Goal: Communication & Community: Answer question/provide support

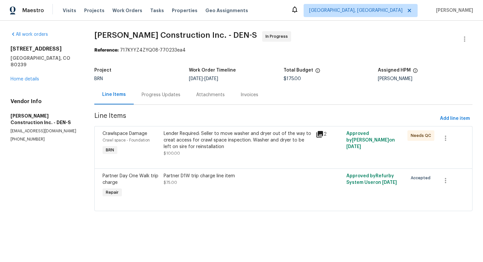
click at [168, 92] on div "Progress Updates" at bounding box center [161, 95] width 39 height 7
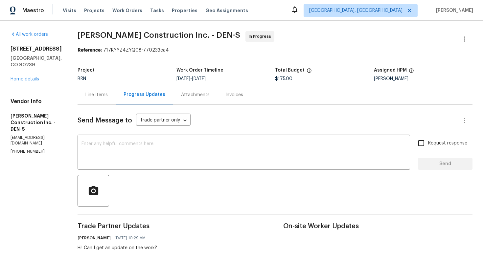
click at [112, 101] on div "Line Items" at bounding box center [97, 94] width 38 height 19
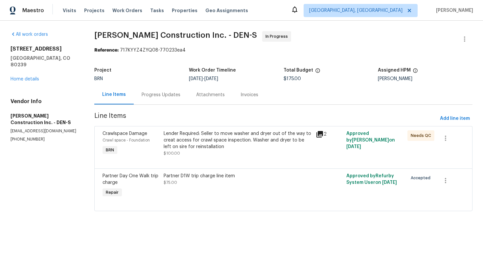
click at [252, 148] on div "Lender Required: Seller to move washer and dryer out of the way to creat access…" at bounding box center [238, 140] width 149 height 20
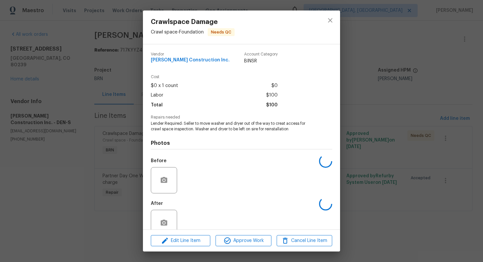
scroll to position [13, 0]
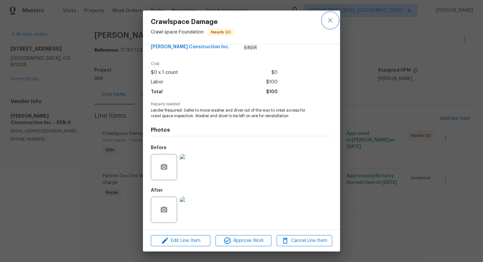
click at [329, 26] on button "close" at bounding box center [330, 20] width 16 height 16
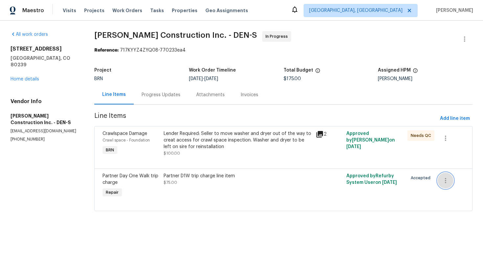
click at [444, 179] on icon "button" at bounding box center [446, 181] width 8 height 8
click at [444, 180] on li "Cancel" at bounding box center [450, 180] width 25 height 11
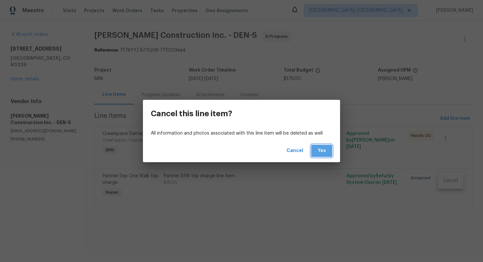
click at [318, 151] on span "Yes" at bounding box center [321, 151] width 11 height 8
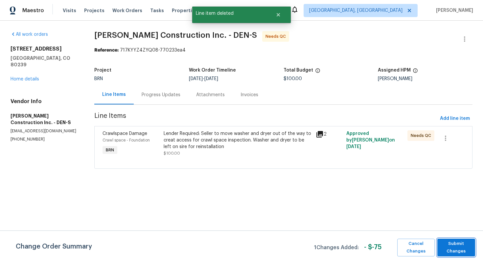
click at [456, 251] on span "Submit Changes" at bounding box center [456, 247] width 31 height 15
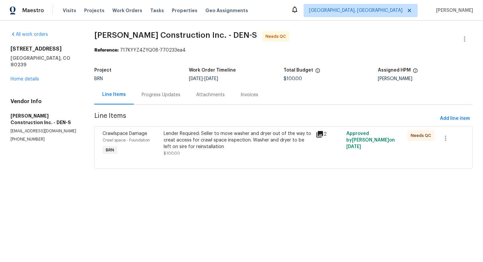
click at [212, 158] on div at bounding box center [284, 161] width 362 height 8
click at [220, 149] on div "Lender Required: Seller to move washer and dryer out of the way to creat access…" at bounding box center [238, 140] width 149 height 20
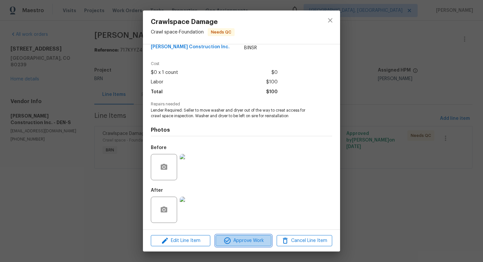
click at [240, 238] on span "Approve Work" at bounding box center [244, 241] width 52 height 8
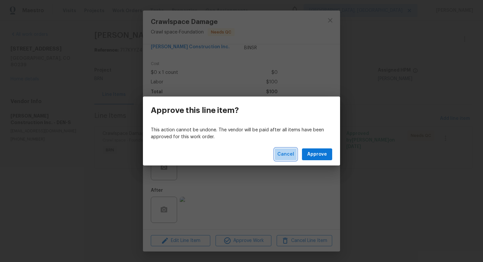
click at [284, 159] on button "Cancel" at bounding box center [286, 155] width 22 height 12
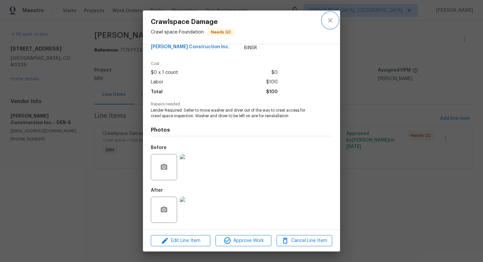
click at [327, 23] on icon "close" at bounding box center [330, 20] width 8 height 8
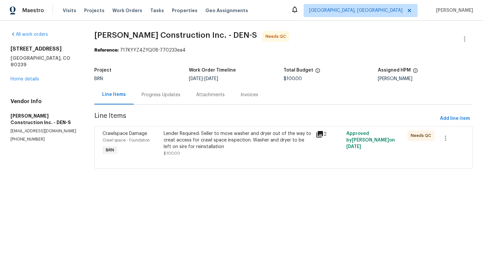
click at [177, 95] on div "Progress Updates" at bounding box center [161, 95] width 39 height 7
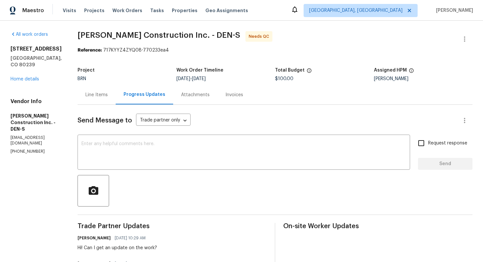
click at [108, 98] on div "Line Items" at bounding box center [96, 95] width 22 height 7
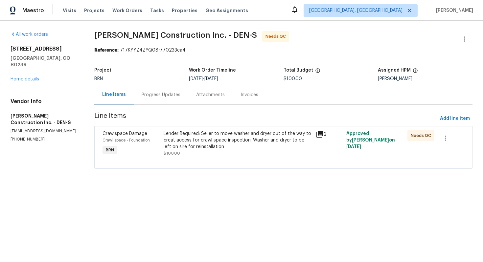
click at [167, 92] on div "Progress Updates" at bounding box center [161, 95] width 39 height 7
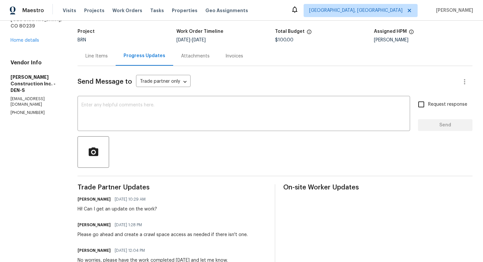
scroll to position [3, 0]
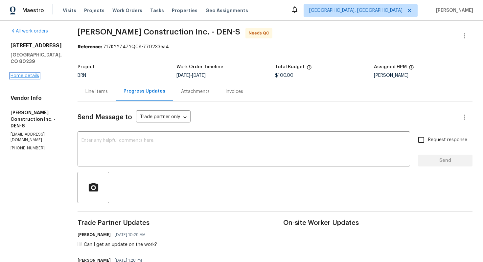
click at [20, 74] on link "Home details" at bounding box center [25, 76] width 29 height 5
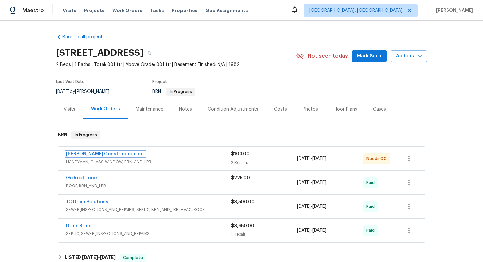
click at [78, 152] on link "Hanson Construction Inc." at bounding box center [105, 154] width 79 height 5
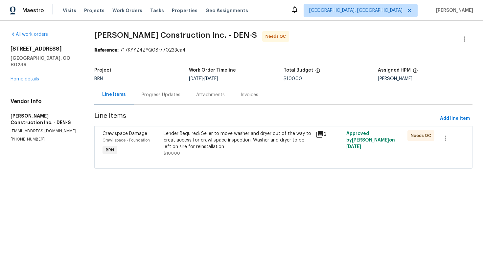
click at [199, 143] on div "Lender Required: Seller to move washer and dryer out of the way to creat access…" at bounding box center [238, 140] width 149 height 20
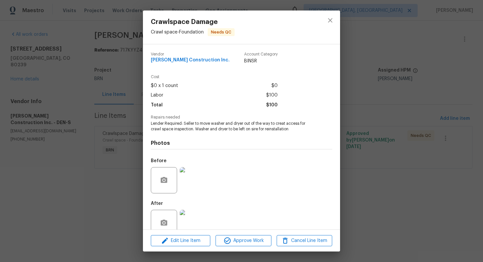
scroll to position [13, 0]
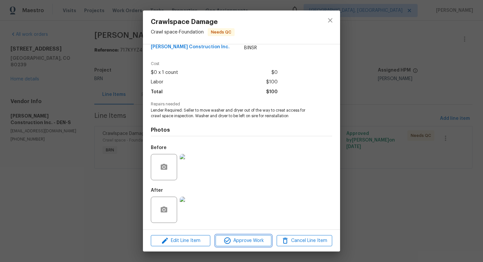
click at [242, 241] on span "Approve Work" at bounding box center [244, 241] width 52 height 8
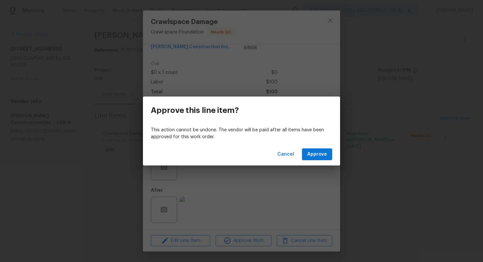
click at [324, 146] on div "Cancel Approve" at bounding box center [241, 154] width 197 height 23
click at [321, 153] on span "Approve" at bounding box center [317, 154] width 20 height 8
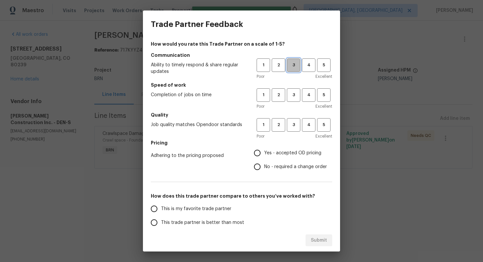
click at [293, 62] on span "3" at bounding box center [294, 65] width 12 height 8
click at [292, 107] on div "Poor Excellent" at bounding box center [295, 106] width 76 height 7
click at [293, 101] on button "3" at bounding box center [293, 94] width 13 height 13
click at [295, 131] on button "3" at bounding box center [293, 124] width 13 height 13
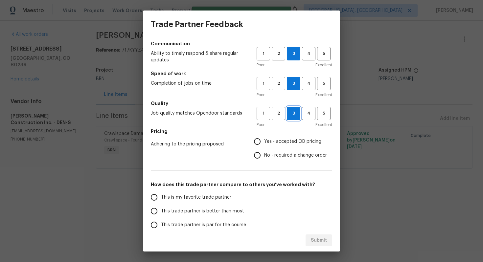
scroll to position [25, 0]
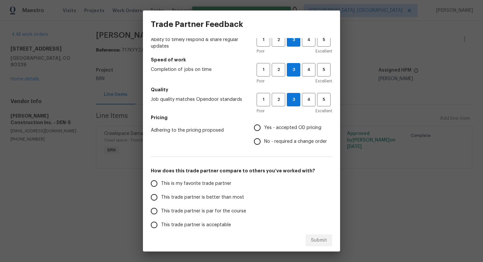
click at [273, 123] on label "Yes - accepted OD pricing" at bounding box center [288, 128] width 77 height 14
click at [264, 123] on input "Yes - accepted OD pricing" at bounding box center [257, 128] width 14 height 14
radio input "true"
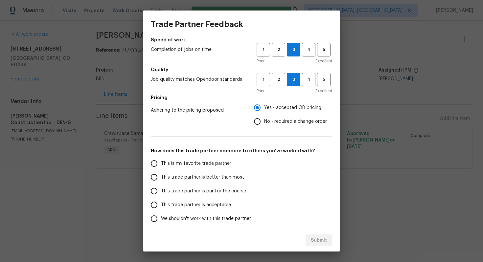
scroll to position [71, 0]
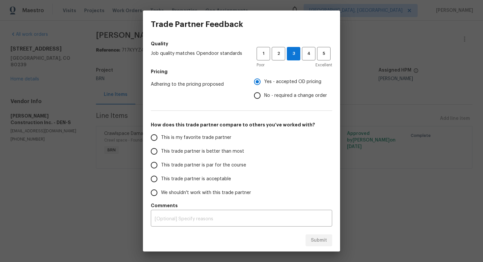
click at [200, 166] on span "This trade partner is par for the course" at bounding box center [203, 165] width 85 height 7
click at [161, 166] on input "This trade partner is par for the course" at bounding box center [154, 165] width 14 height 14
click at [314, 240] on span "Submit" at bounding box center [319, 241] width 16 height 8
radio input "true"
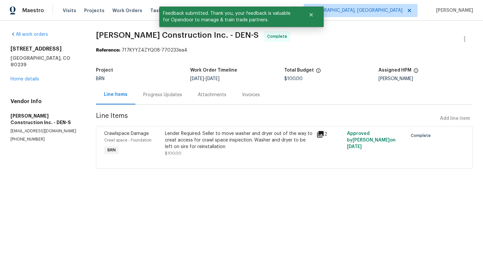
click at [151, 99] on div "Progress Updates" at bounding box center [162, 94] width 55 height 19
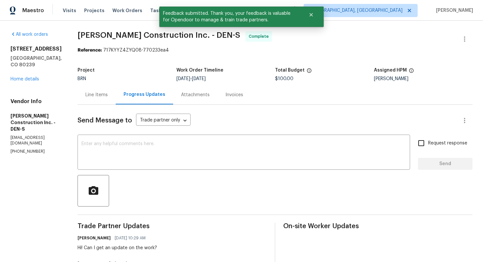
click at [104, 98] on div "Line Items" at bounding box center [96, 95] width 22 height 7
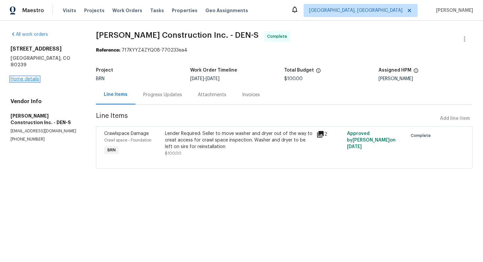
click at [29, 77] on link "Home details" at bounding box center [25, 79] width 29 height 5
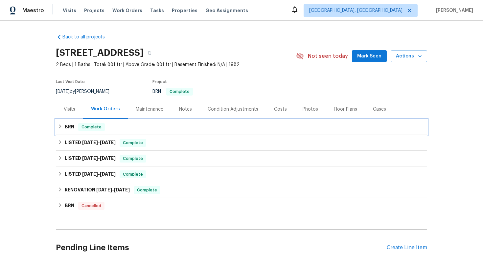
click at [71, 127] on h6 "BRN" at bounding box center [70, 127] width 10 height 8
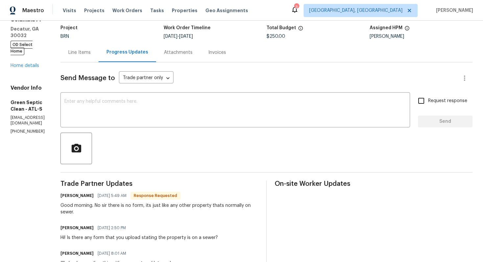
scroll to position [43, 0]
click at [134, 108] on textarea at bounding box center [235, 110] width 342 height 23
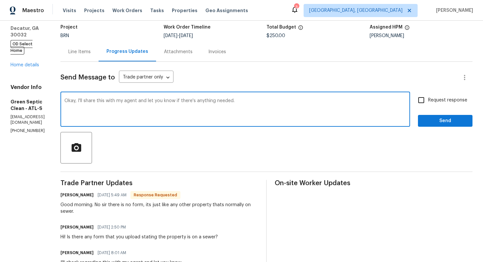
type textarea "Okay, I'll share this with my agent and let you know if there's anything needed."
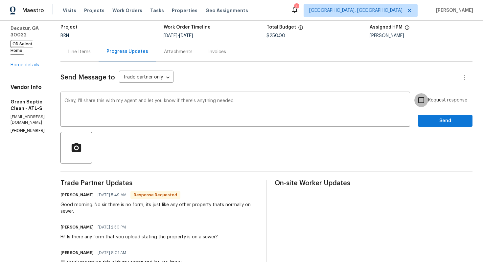
click at [423, 102] on input "Request response" at bounding box center [421, 100] width 14 height 14
checkbox input "true"
click at [428, 125] on span "Send" at bounding box center [445, 121] width 44 height 8
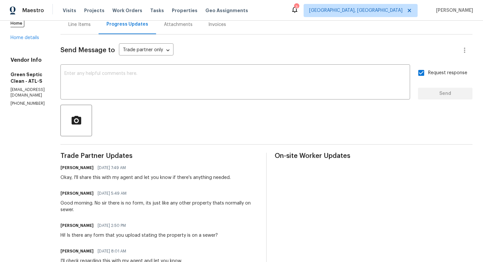
scroll to position [81, 0]
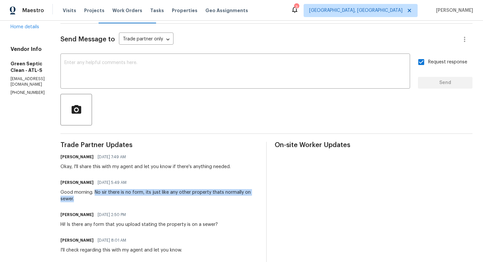
drag, startPoint x: 119, startPoint y: 194, endPoint x: 130, endPoint y: 199, distance: 12.3
click at [130, 199] on div "Good morning. No sir there is no form, its just like any other property thats n…" at bounding box center [159, 195] width 198 height 13
copy div "No sir there is no form, its just like any other property thats normally on sew…"
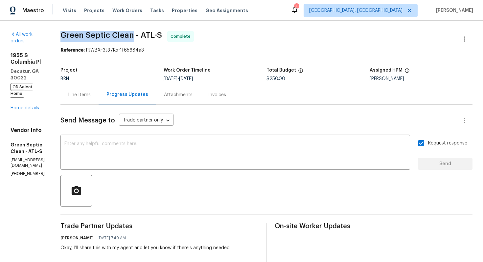
drag, startPoint x: 82, startPoint y: 33, endPoint x: 154, endPoint y: 31, distance: 72.0
click at [155, 32] on div "All work orders 1955 S Columbia Pl Decatur, GA 30032 OD Select Home Home detail…" at bounding box center [241, 245] width 483 height 449
copy span "Green Septic Clean"
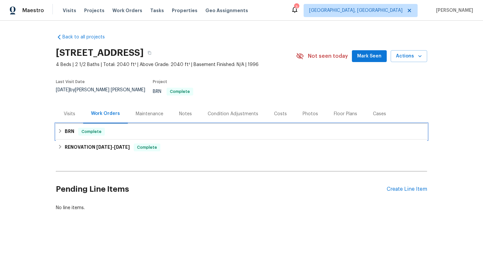
click at [100, 129] on span "Complete" at bounding box center [91, 131] width 25 height 7
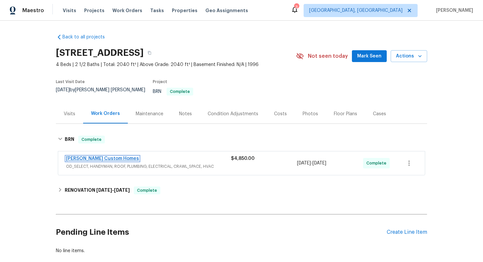
click at [94, 156] on link "Rappa Custom Homes" at bounding box center [102, 158] width 73 height 5
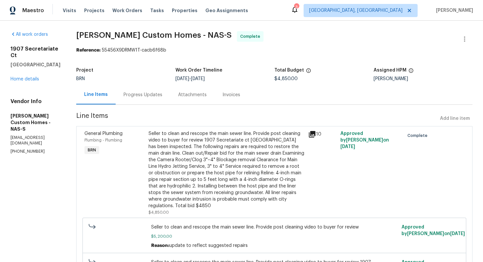
click at [156, 100] on div "Progress Updates" at bounding box center [143, 94] width 55 height 19
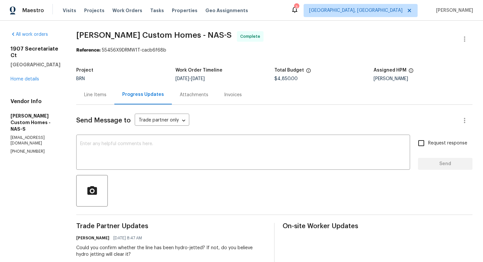
click at [114, 101] on div "Line Items" at bounding box center [95, 94] width 38 height 19
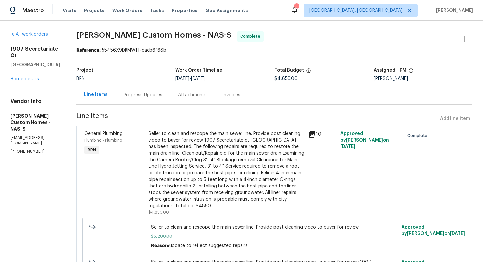
click at [232, 149] on div "Seller to clean and rescope the main sewer line. Provide post cleaning video to…" at bounding box center [227, 169] width 156 height 79
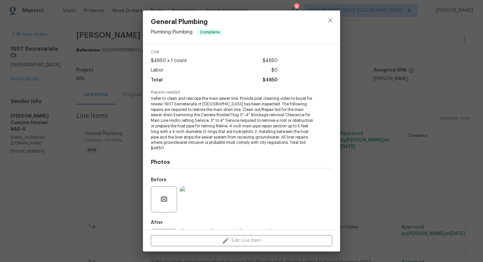
scroll to position [57, 0]
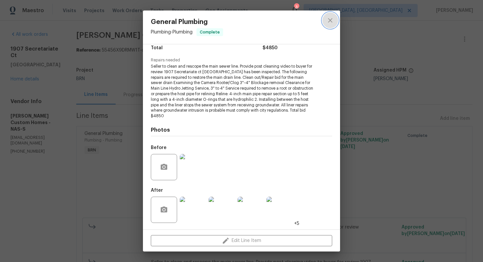
click at [330, 18] on icon "close" at bounding box center [330, 20] width 8 height 8
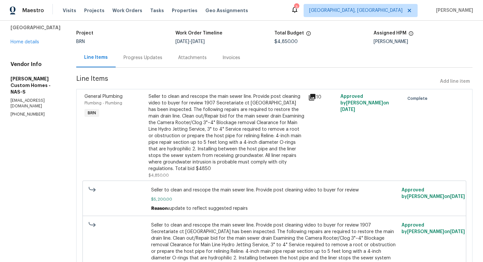
scroll to position [99, 0]
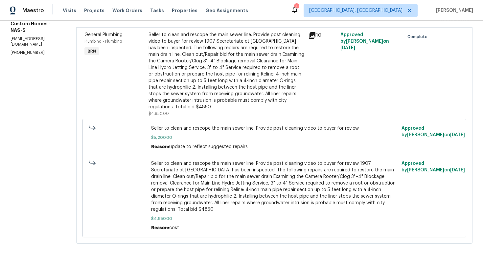
click at [218, 176] on span "Seller to clean and rescope the main sewer line. Provide post cleaning video to…" at bounding box center [274, 186] width 246 height 53
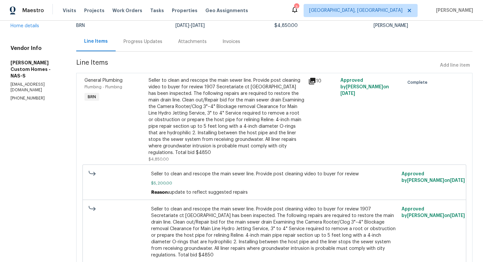
scroll to position [26, 0]
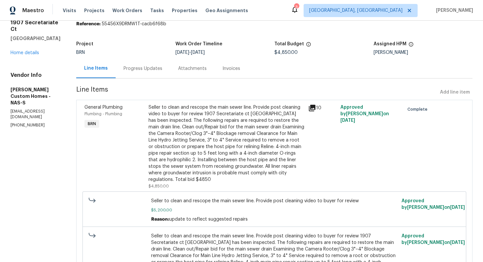
click at [232, 149] on div "Seller to clean and rescope the main sewer line. Provide post cleaning video to…" at bounding box center [227, 143] width 156 height 79
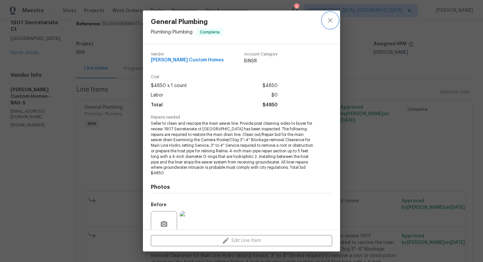
click at [330, 17] on icon "close" at bounding box center [330, 20] width 8 height 8
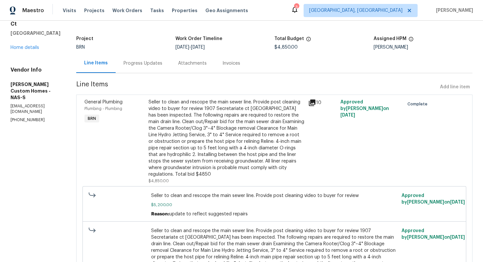
scroll to position [0, 0]
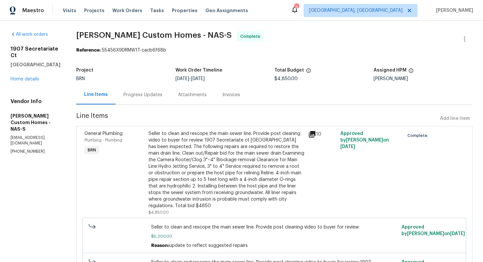
click at [229, 160] on div "Seller to clean and rescope the main sewer line. Provide post cleaning video to…" at bounding box center [227, 169] width 156 height 79
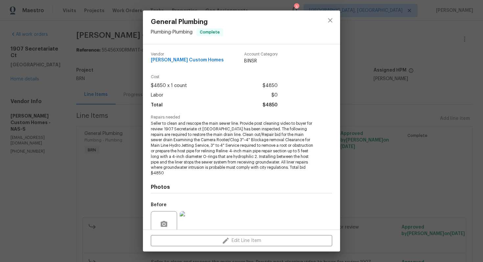
scroll to position [57, 0]
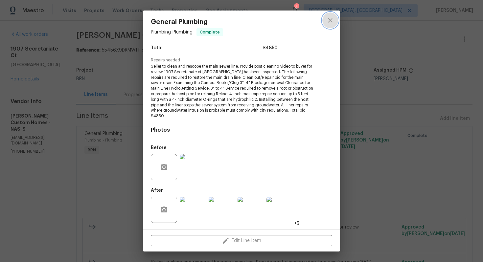
click at [326, 20] on button "close" at bounding box center [330, 20] width 16 height 16
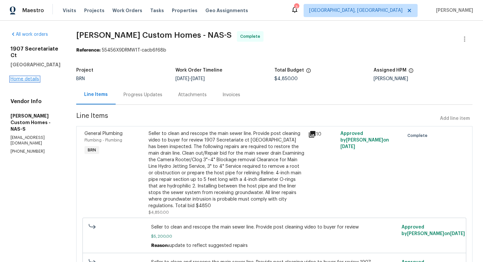
click at [31, 77] on link "Home details" at bounding box center [25, 79] width 29 height 5
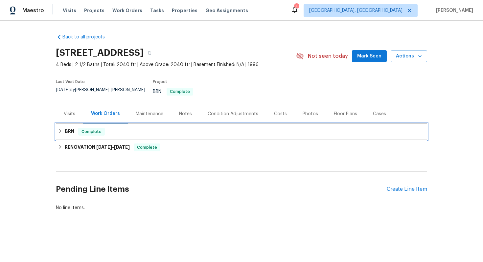
click at [78, 129] on div "BRN Complete" at bounding box center [241, 132] width 367 height 8
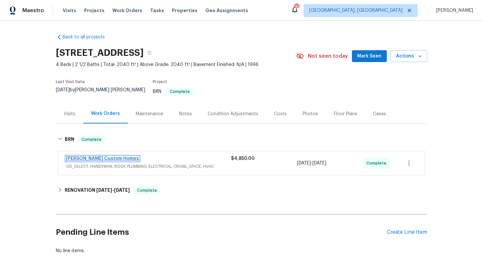
click at [110, 156] on link "[PERSON_NAME] Custom Homes" at bounding box center [102, 158] width 73 height 5
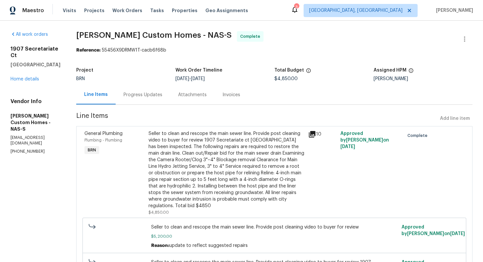
click at [218, 150] on div "Seller to clean and rescope the main sewer line. Provide post cleaning video to…" at bounding box center [227, 169] width 156 height 79
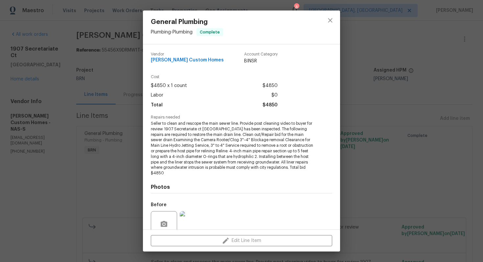
click at [218, 137] on span "Seller to clean and rescope the main sewer line. Provide post cleaning video to…" at bounding box center [232, 148] width 163 height 55
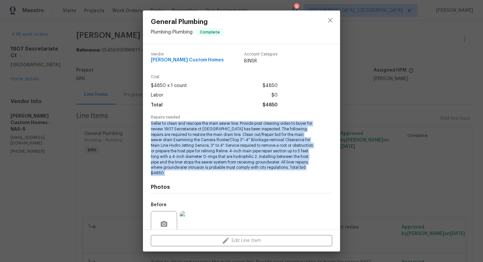
copy span "Seller to clean and rescope the main sewer line. Provide post cleaning video to…"
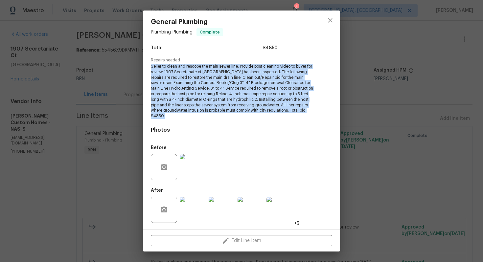
click at [195, 165] on img at bounding box center [193, 167] width 26 height 26
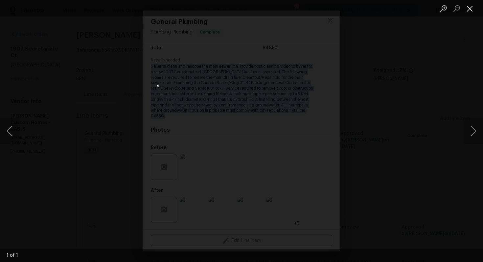
click at [473, 4] on button "Close lightbox" at bounding box center [469, 9] width 13 height 12
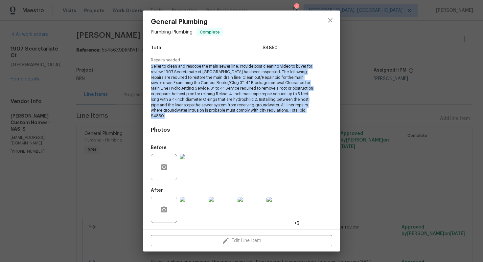
scroll to position [0, 0]
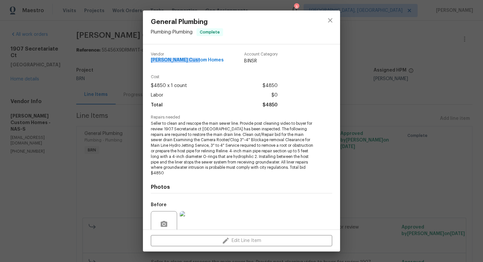
drag, startPoint x: 150, startPoint y: 61, endPoint x: 210, endPoint y: 60, distance: 60.5
click at [211, 60] on div "Vendor Rappa Custom Homes Account Category BINSR Cost $4850 x 1 count $4850 Lab…" at bounding box center [241, 136] width 197 height 185
copy span "[PERSON_NAME] Custom Homes"
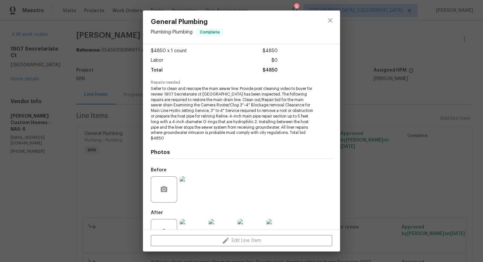
scroll to position [57, 0]
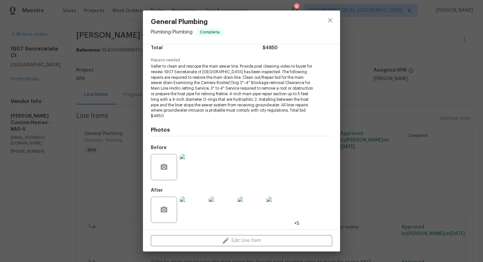
click at [200, 207] on img at bounding box center [193, 210] width 26 height 26
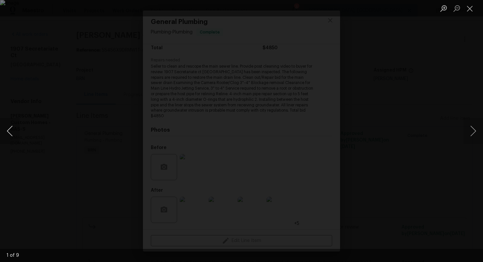
click at [8, 131] on button "Previous image" at bounding box center [10, 131] width 20 height 26
click at [13, 129] on button "Previous image" at bounding box center [10, 131] width 20 height 26
click at [14, 136] on button "Previous image" at bounding box center [10, 131] width 20 height 26
click at [10, 129] on button "Previous image" at bounding box center [10, 131] width 20 height 26
click at [6, 129] on button "Previous image" at bounding box center [10, 131] width 20 height 26
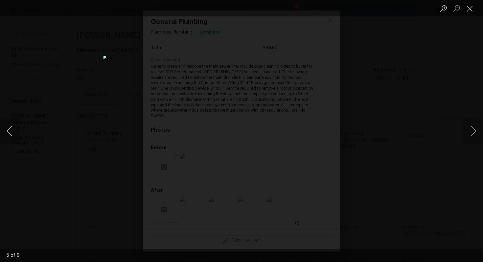
click at [10, 123] on button "Previous image" at bounding box center [10, 131] width 20 height 26
click at [9, 134] on button "Previous image" at bounding box center [10, 131] width 20 height 26
click at [14, 127] on button "Previous image" at bounding box center [10, 131] width 20 height 26
click at [12, 134] on button "Previous image" at bounding box center [10, 131] width 20 height 26
click at [469, 11] on button "Close lightbox" at bounding box center [469, 9] width 13 height 12
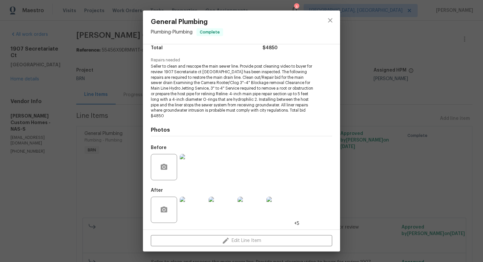
scroll to position [0, 0]
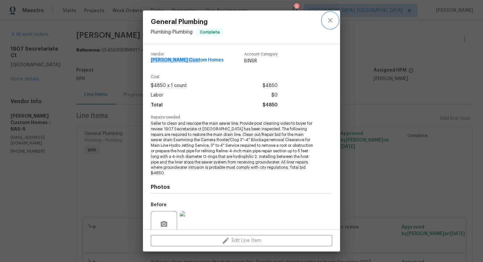
click at [332, 19] on icon "close" at bounding box center [330, 20] width 8 height 8
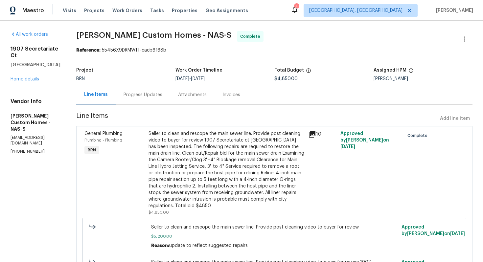
click at [240, 97] on div "Invoices" at bounding box center [231, 95] width 18 height 7
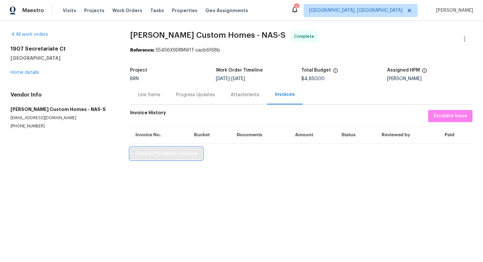
click at [189, 154] on span "Create Preliminary Invoice" at bounding box center [166, 154] width 62 height 8
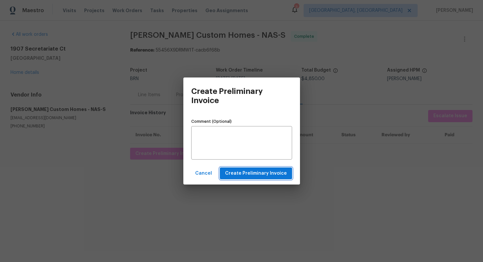
click at [250, 171] on span "Create Preliminary Invoice" at bounding box center [256, 174] width 62 height 8
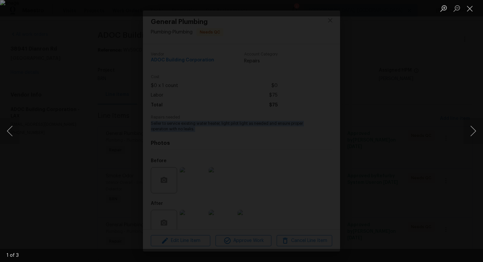
scroll to position [13, 0]
click at [469, 7] on button "Close lightbox" at bounding box center [469, 9] width 13 height 12
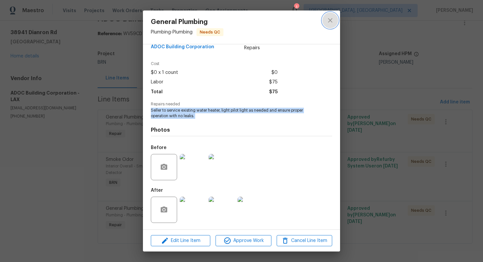
click at [331, 23] on icon "close" at bounding box center [330, 20] width 8 height 8
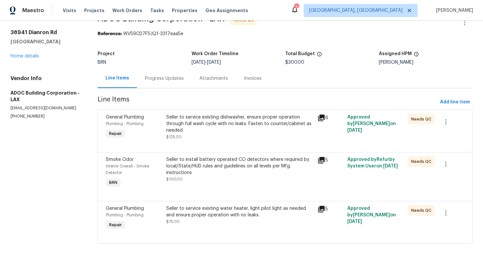
scroll to position [0, 0]
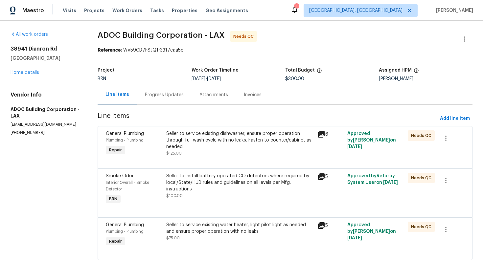
click at [168, 93] on div "Progress Updates" at bounding box center [164, 95] width 39 height 7
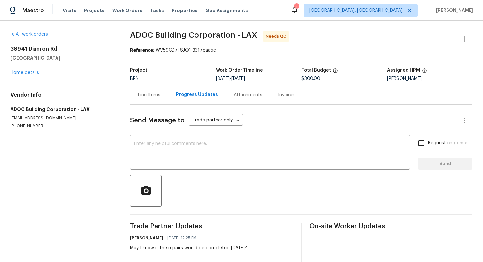
click at [145, 95] on div "Line Items" at bounding box center [149, 95] width 22 height 7
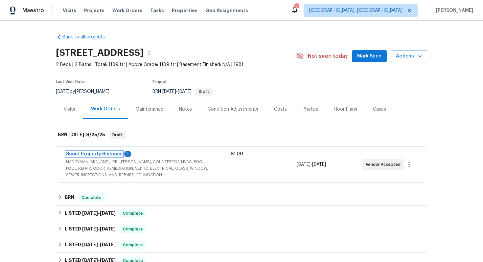
click at [82, 156] on link "Scout Property Services" at bounding box center [94, 154] width 57 height 5
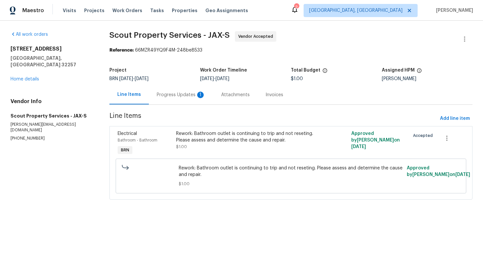
click at [176, 95] on div "Progress Updates 1" at bounding box center [181, 95] width 49 height 7
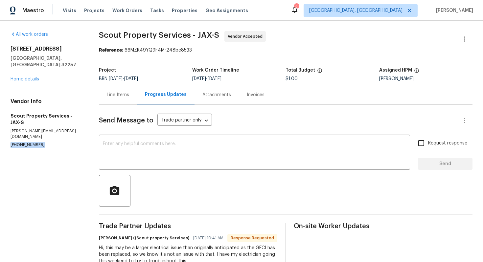
drag, startPoint x: 10, startPoint y: 125, endPoint x: 38, endPoint y: 126, distance: 27.6
click at [38, 142] on p "(615) 913-6484" at bounding box center [47, 145] width 73 height 6
copy p "(615) 913-6484"
click at [218, 150] on textarea at bounding box center [254, 153] width 303 height 23
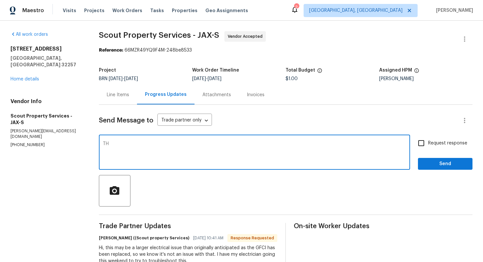
type textarea "T"
click at [213, 146] on textarea "May I know if the electrical issue has" at bounding box center [254, 153] width 303 height 23
type textarea "May I know if the electrical issue has been rectified over the weekend?"
click at [432, 145] on span "Request response" at bounding box center [447, 143] width 39 height 7
click at [428, 145] on input "Request response" at bounding box center [421, 143] width 14 height 14
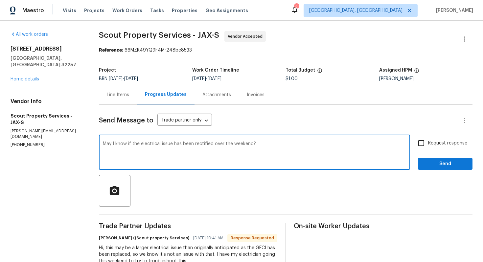
checkbox input "true"
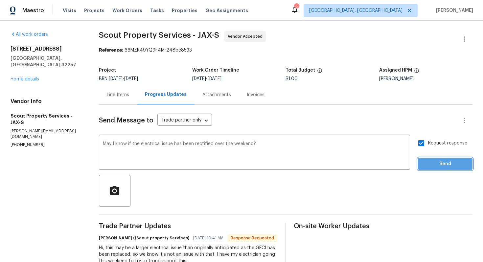
click at [434, 159] on button "Send" at bounding box center [445, 164] width 55 height 12
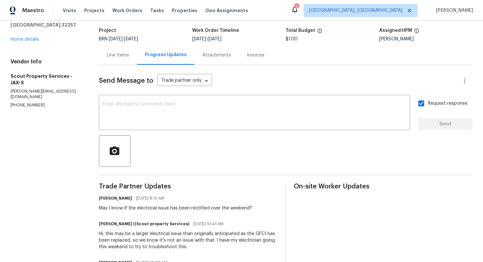
scroll to position [55, 0]
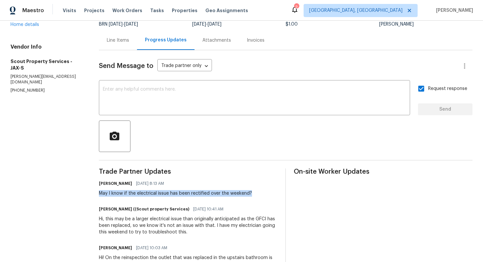
drag, startPoint x: 100, startPoint y: 195, endPoint x: 251, endPoint y: 192, distance: 151.2
click at [252, 193] on div "Ajay Godson 08/25/2025 8:13 AM May I know if the electrical issue has been rect…" at bounding box center [188, 188] width 179 height 18
copy div "May I know if the electrical issue has been rectified over the weekend?"
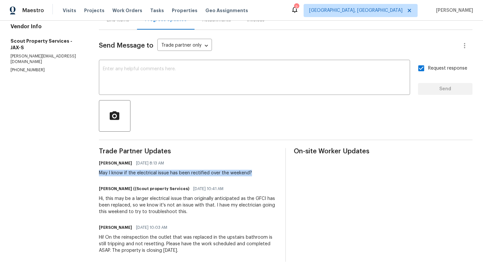
scroll to position [85, 0]
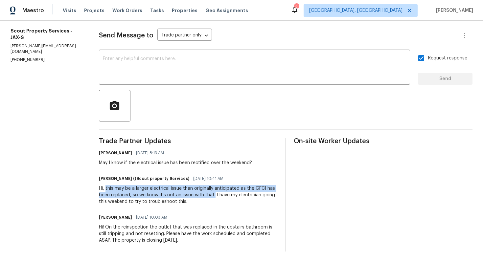
drag, startPoint x: 106, startPoint y: 189, endPoint x: 212, endPoint y: 193, distance: 105.9
click at [213, 193] on div "Hi, this may be a larger electrical issue than originally anticipated as the GF…" at bounding box center [188, 195] width 179 height 20
copy div "this may be a larger electrical issue than originally anticipated as the GFCI h…"
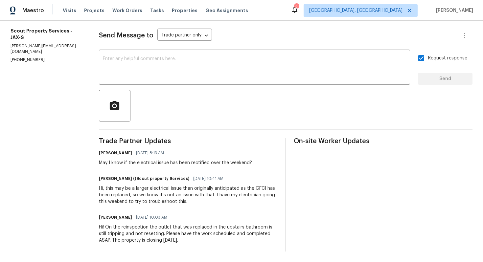
click at [217, 202] on div "Hi, this may be a larger electrical issue than originally anticipated as the GF…" at bounding box center [188, 195] width 179 height 20
drag, startPoint x: 215, startPoint y: 195, endPoint x: 228, endPoint y: 204, distance: 16.3
click at [228, 204] on div "Hi, this may be a larger electrical issue than originally anticipated as the GF…" at bounding box center [188, 195] width 179 height 20
copy div "I have my electrician going this weekend to try to troubleshoot this."
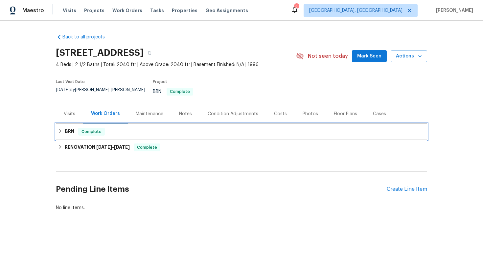
click at [68, 128] on h6 "BRN" at bounding box center [70, 132] width 10 height 8
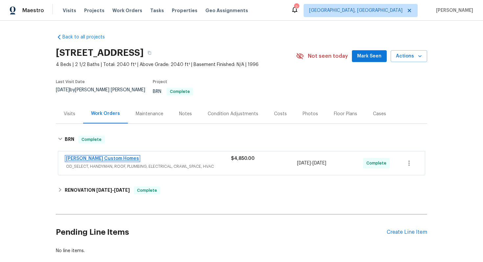
click at [95, 156] on link "[PERSON_NAME] Custom Homes" at bounding box center [102, 158] width 73 height 5
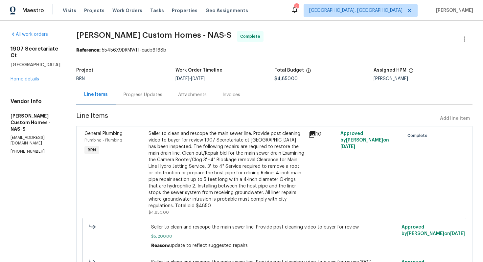
click at [170, 99] on div "Progress Updates" at bounding box center [143, 94] width 55 height 19
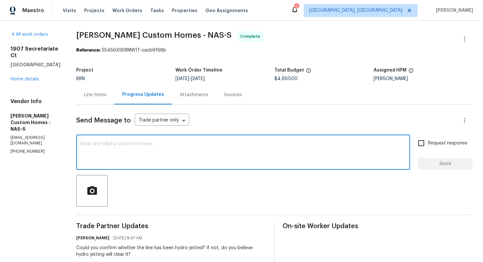
click at [151, 150] on textarea at bounding box center [243, 153] width 326 height 23
type textarea "Hi! I tried reaching out to you. Please provide a post cleaning video to share …"
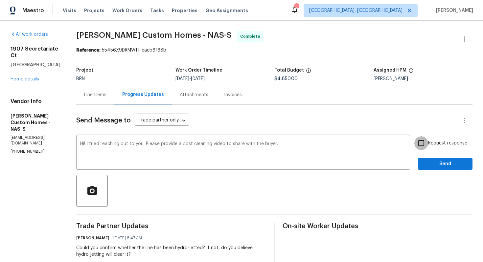
click at [420, 144] on input "Request response" at bounding box center [421, 143] width 14 height 14
checkbox input "true"
click at [433, 166] on span "Send" at bounding box center [445, 164] width 44 height 8
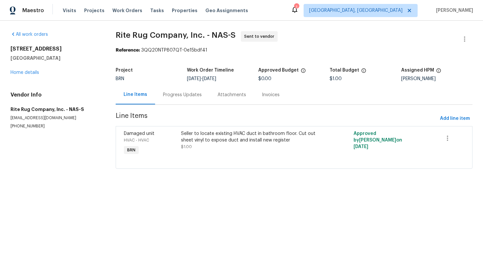
click at [191, 97] on div "Progress Updates" at bounding box center [182, 95] width 39 height 7
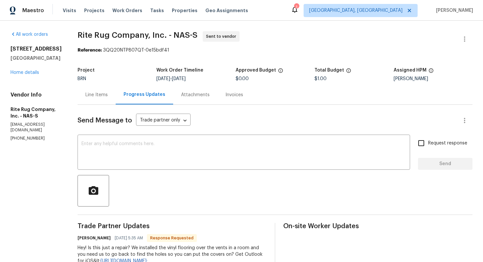
click at [108, 94] on div "Line Items" at bounding box center [96, 95] width 22 height 7
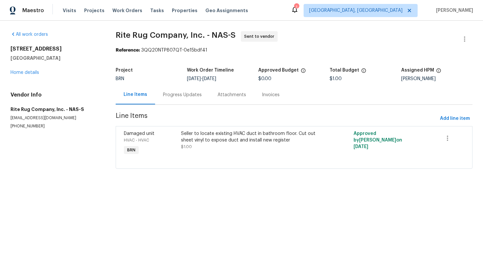
click at [169, 93] on div "Progress Updates" at bounding box center [182, 95] width 39 height 7
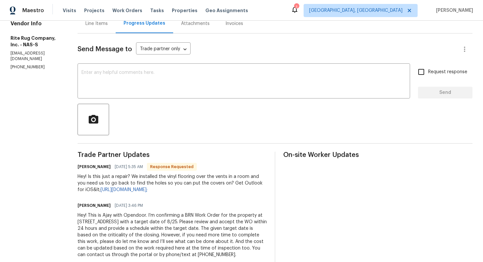
scroll to position [73, 0]
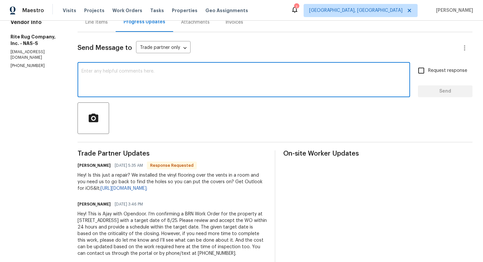
click at [182, 86] on textarea at bounding box center [243, 80] width 325 height 23
click at [173, 72] on textarea "I'll just confirm this and let you know sjortly." at bounding box center [243, 80] width 325 height 23
type textarea "I'll just confirm this and let you know shortly."
click at [425, 70] on input "Request response" at bounding box center [421, 71] width 14 height 14
checkbox input "true"
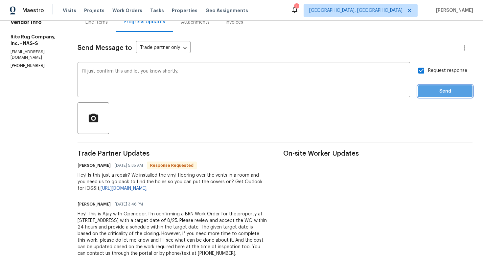
click at [434, 89] on span "Send" at bounding box center [445, 91] width 44 height 8
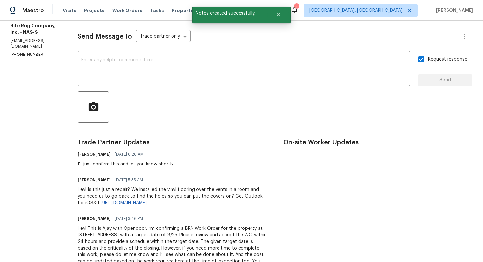
scroll to position [91, 0]
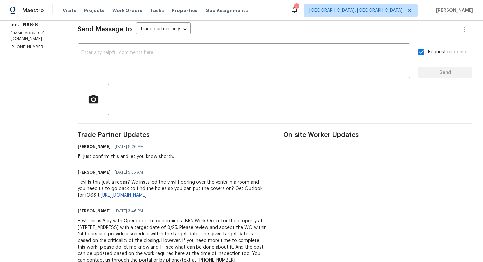
drag, startPoint x: 98, startPoint y: 184, endPoint x: 201, endPoint y: 188, distance: 102.6
click at [201, 188] on div "Hey! Is this just a repair? We installed the vinyl flooring over the vents in a…" at bounding box center [172, 189] width 189 height 20
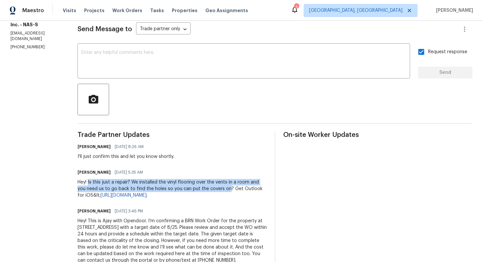
drag, startPoint x: 98, startPoint y: 184, endPoint x: 235, endPoint y: 189, distance: 137.1
click at [236, 189] on div "Hey! Is this just a repair? We installed the vinyl flooring over the vents in a…" at bounding box center [172, 189] width 189 height 20
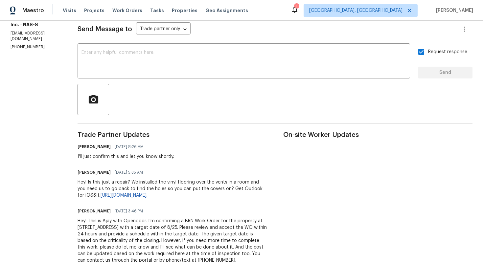
click at [238, 195] on div "Hey! Is this just a repair? We installed the vinyl flooring over the vents in a…" at bounding box center [172, 189] width 189 height 20
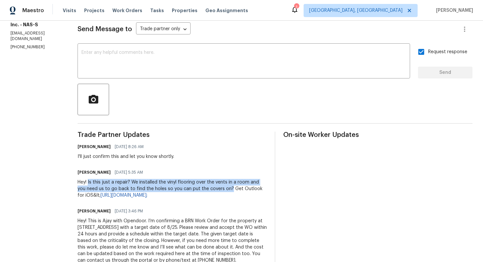
drag, startPoint x: 98, startPoint y: 183, endPoint x: 241, endPoint y: 186, distance: 143.3
click at [241, 186] on div "Hey! Is this just a repair? We installed the vinyl flooring over the vents in a…" at bounding box center [172, 189] width 189 height 20
copy div "Is this just a repair? We installed the vinyl flooring over the vents in a room…"
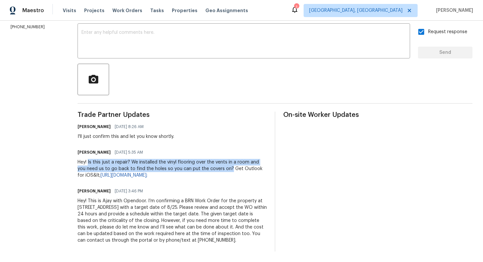
scroll to position [0, 0]
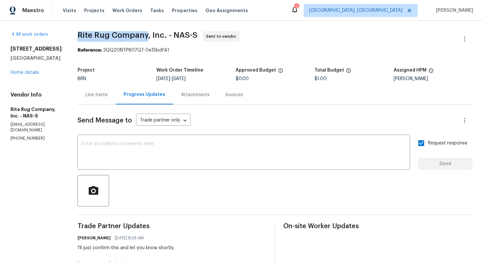
drag, startPoint x: 85, startPoint y: 34, endPoint x: 157, endPoint y: 34, distance: 71.6
click at [157, 34] on div "All work orders 111 Azalea Ct Clarksville, TN 37042 Home details Vendor Info Ri…" at bounding box center [241, 197] width 483 height 353
copy span "Rite Rug Company"
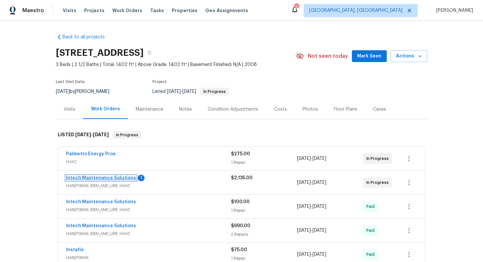
click at [113, 177] on link "Intech Maintenance Solutions" at bounding box center [101, 178] width 70 height 5
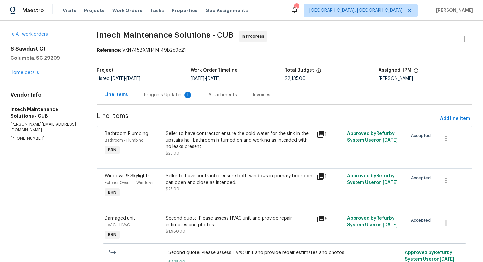
click at [174, 97] on div "Progress Updates 1" at bounding box center [168, 95] width 49 height 7
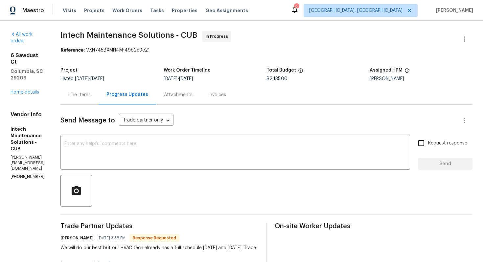
click at [81, 97] on div "Line Items" at bounding box center [79, 95] width 22 height 7
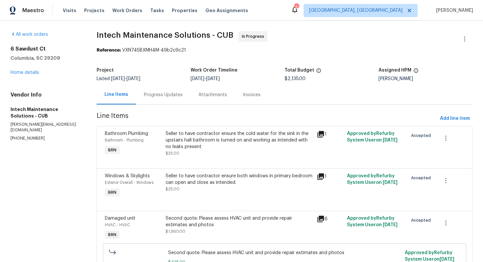
click at [153, 96] on div "Progress Updates" at bounding box center [163, 95] width 39 height 7
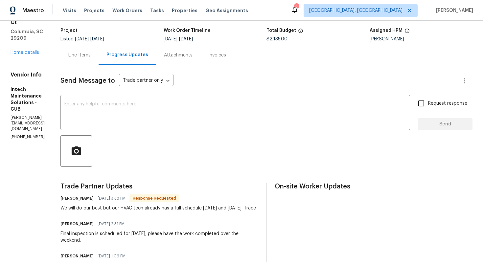
scroll to position [44, 0]
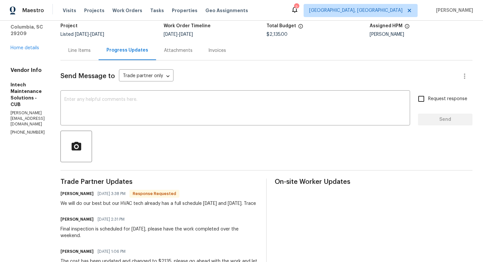
click at [90, 56] on div "Line Items" at bounding box center [79, 50] width 38 height 19
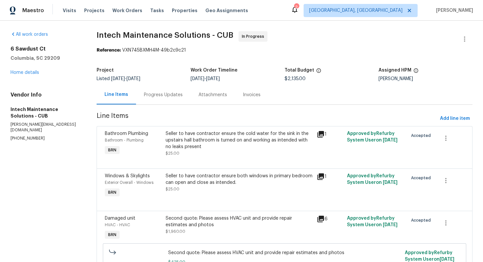
click at [169, 94] on div "Progress Updates" at bounding box center [163, 95] width 39 height 7
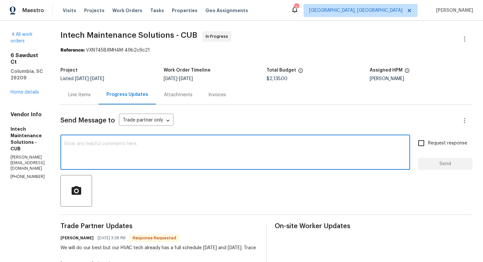
click at [185, 146] on textarea at bounding box center [235, 153] width 342 height 23
paste textarea "the attic was left open so not sure if we were planning to send someone to go b…"
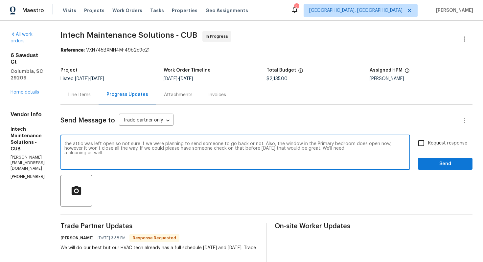
type textarea "the attic was left open so not sure if we were planning to send someone to go b…"
click at [68, 146] on div "the attic was left open so not sure if we were planning to send someone to go b…" at bounding box center [235, 153] width 350 height 34
click at [69, 145] on textarea "the attic was left open so not sure if we were planning to send someone to go b…" at bounding box center [235, 153] width 342 height 23
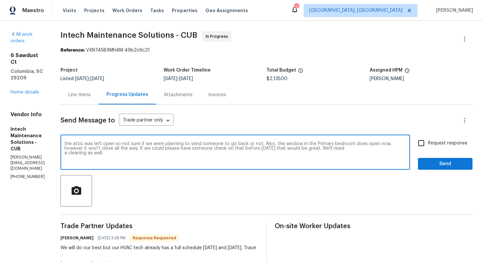
click at [69, 145] on textarea "the attic was left open so not sure if we were planning to send someone to go b…" at bounding box center [235, 153] width 342 height 23
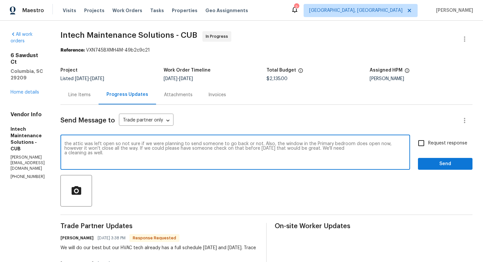
click at [69, 145] on textarea "the attic was left open so not sure if we were planning to send someone to go b…" at bounding box center [235, 153] width 342 height 23
click at [109, 153] on textarea "the attic was left open so not sure if we were planning to send someone to go b…" at bounding box center [235, 153] width 342 height 23
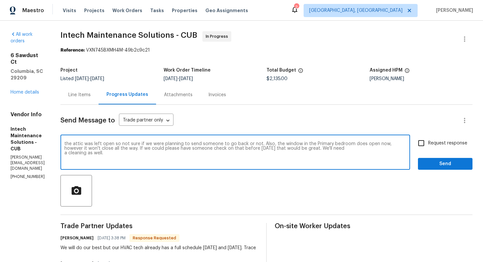
click at [109, 153] on textarea "the attic was left open so not sure if we were planning to send someone to go b…" at bounding box center [235, 153] width 342 height 23
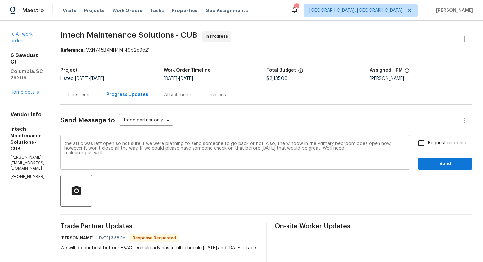
drag, startPoint x: 67, startPoint y: 145, endPoint x: 110, endPoint y: 157, distance: 45.1
click at [111, 158] on div "the attic was left open so not sure if we were planning to send someone to go b…" at bounding box center [235, 153] width 350 height 34
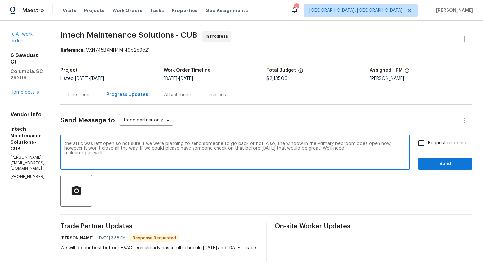
drag, startPoint x: 110, startPoint y: 157, endPoint x: 92, endPoint y: 153, distance: 18.6
click at [93, 153] on textarea "the attic was left open so not sure if we were planning to send someone to go b…" at bounding box center [235, 153] width 342 height 23
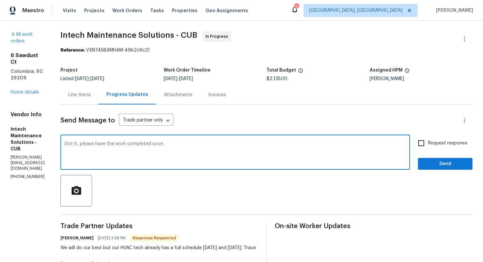
type textarea "Got it, please have the work completed soon."
click at [417, 147] on input "Request response" at bounding box center [421, 143] width 14 height 14
checkbox input "true"
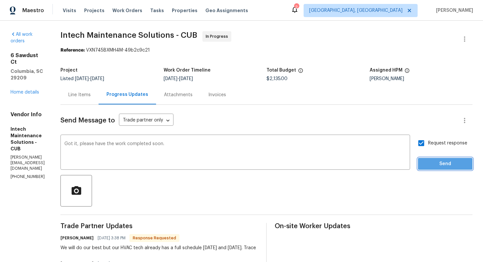
click at [433, 170] on button "Send" at bounding box center [445, 164] width 55 height 12
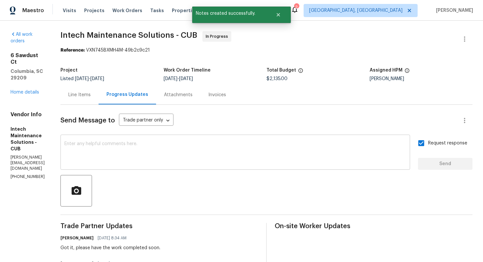
click at [262, 156] on textarea at bounding box center [235, 153] width 342 height 23
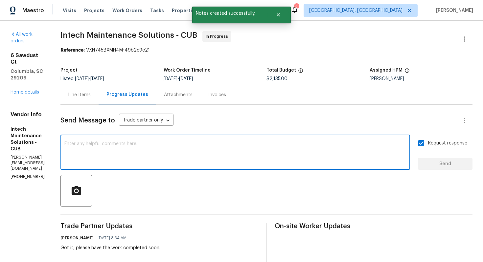
paste textarea "the attic was left open so not sure if we were planning to send someone to go b…"
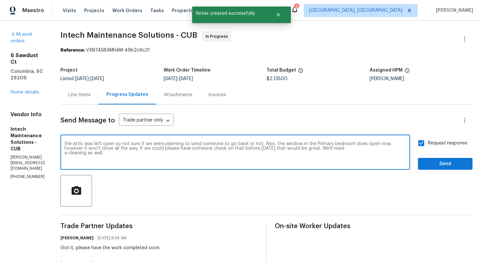
click at [67, 144] on div "the attic was left open so not sure if we were planning to send someone to go b…" at bounding box center [235, 153] width 350 height 34
click at [68, 144] on div "the attic was left open so not sure if we were planning to send someone to go b…" at bounding box center [235, 153] width 350 height 34
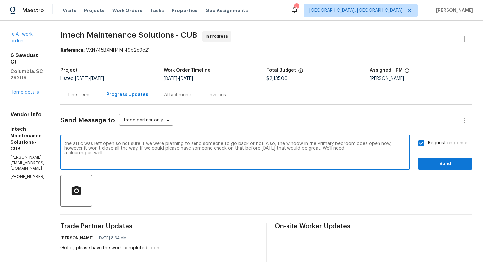
click at [69, 144] on textarea "the attic was left open so not sure if we were planning to send someone to go b…" at bounding box center [235, 153] width 342 height 23
drag, startPoint x: 159, startPoint y: 145, endPoint x: 304, endPoint y: 146, distance: 144.6
click at [304, 146] on textarea "MY agent has said the attic was left open so not sure if we were planning to se…" at bounding box center [235, 153] width 342 height 23
drag, startPoint x: 213, startPoint y: 150, endPoint x: 82, endPoint y: 146, distance: 130.8
click at [82, 146] on textarea "MY agent has said the attic was left open. Also, the window in the Primary bedr…" at bounding box center [235, 153] width 342 height 23
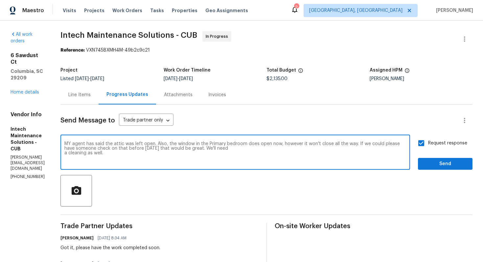
drag, startPoint x: 359, startPoint y: 145, endPoint x: 212, endPoint y: 150, distance: 147.0
click at [212, 150] on textarea "MY agent has said the attic was left open. Also, the window in the Primary bedr…" at bounding box center [235, 153] width 342 height 23
click at [372, 145] on textarea "MY agent has said the attic was left open. Also, the window in the Primary bedr…" at bounding box center [235, 153] width 342 height 23
click at [139, 151] on textarea "MY agent has said the attic was left open. Also, the window in the Primary bedr…" at bounding box center [235, 153] width 342 height 23
click at [75, 144] on textarea "MY agent has said the attic was left open. Also, the window in the Primary bedr…" at bounding box center [235, 153] width 342 height 23
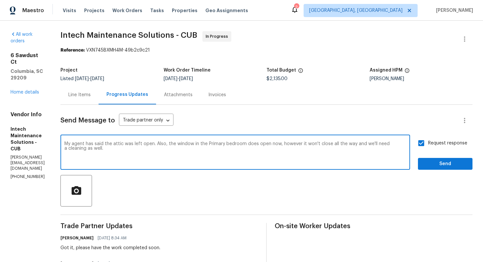
type textarea "My agent has said the attic was left open. Also, the window in the Primary bedr…"
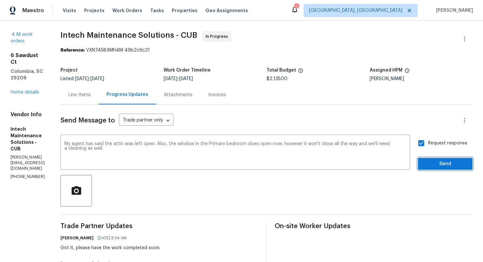
click at [431, 167] on span "Send" at bounding box center [445, 164] width 44 height 8
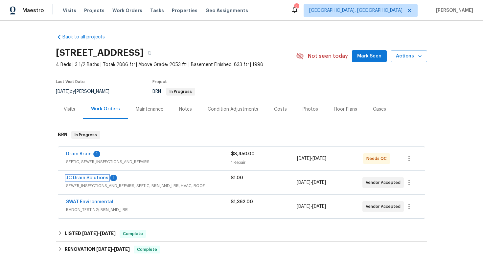
click at [78, 177] on link "JC Drain Solutions" at bounding box center [87, 178] width 42 height 5
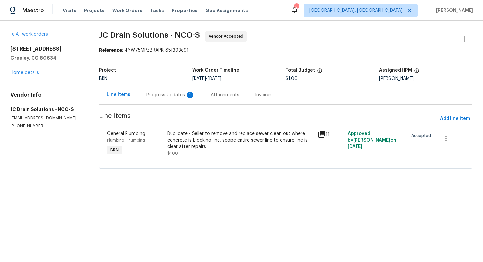
click at [173, 98] on div "Progress Updates 1" at bounding box center [170, 94] width 64 height 19
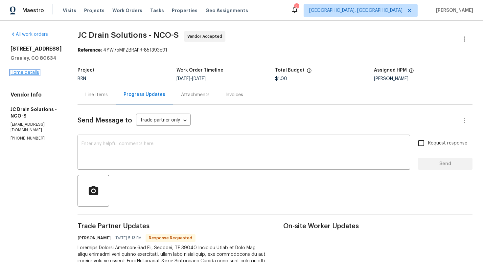
click at [36, 72] on link "Home details" at bounding box center [25, 72] width 29 height 5
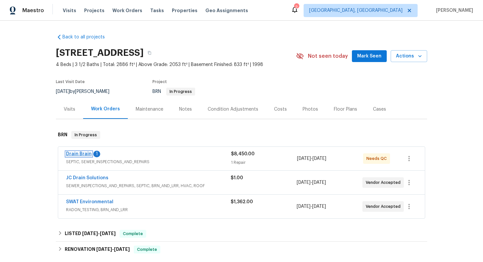
click at [81, 154] on link "Drain Brain" at bounding box center [79, 154] width 26 height 5
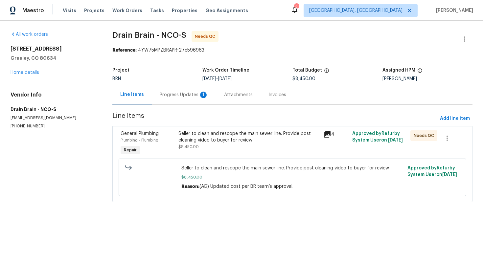
click at [188, 97] on div "Progress Updates 1" at bounding box center [184, 95] width 49 height 7
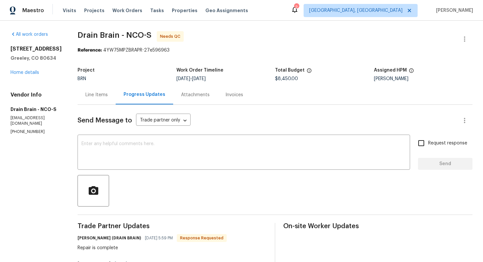
click at [98, 100] on div "Line Items" at bounding box center [97, 94] width 38 height 19
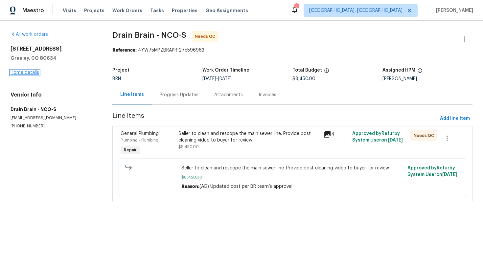
click at [29, 74] on link "Home details" at bounding box center [25, 72] width 29 height 5
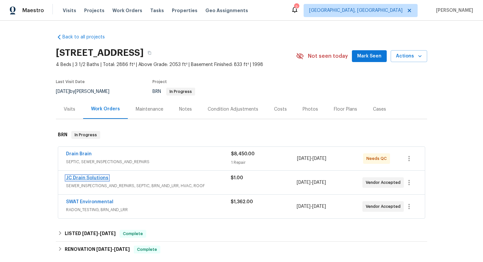
click at [82, 178] on link "JC Drain Solutions" at bounding box center [87, 178] width 42 height 5
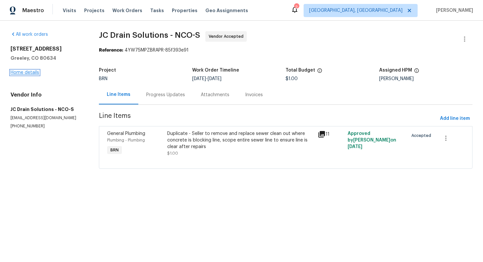
click at [27, 74] on link "Home details" at bounding box center [25, 72] width 29 height 5
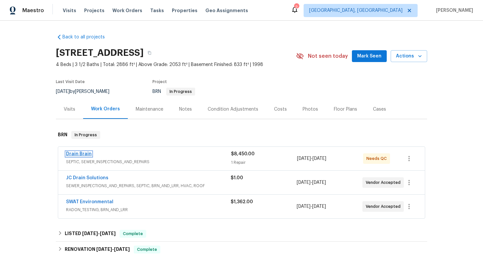
click at [79, 153] on link "Drain Brain" at bounding box center [79, 154] width 26 height 5
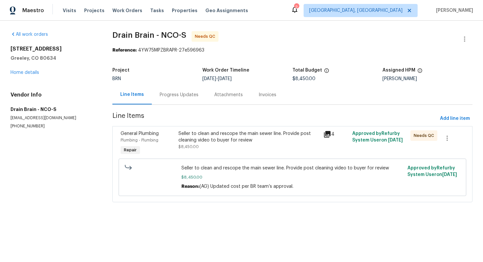
click at [171, 96] on div "Progress Updates" at bounding box center [179, 95] width 39 height 7
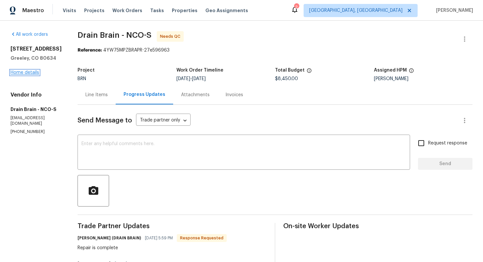
click at [33, 72] on link "Home details" at bounding box center [25, 72] width 29 height 5
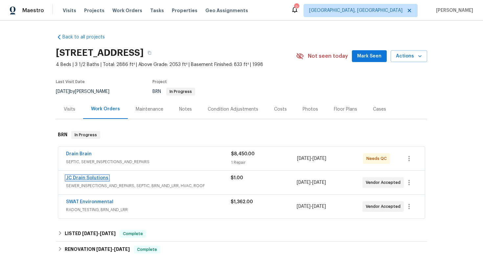
click at [92, 178] on link "JC Drain Solutions" at bounding box center [87, 178] width 42 height 5
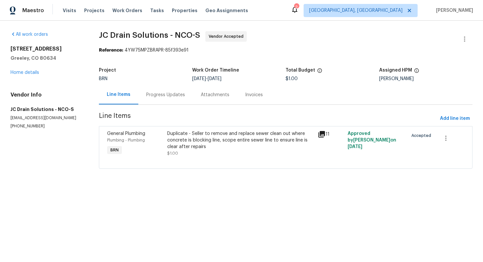
click at [156, 95] on div "Progress Updates" at bounding box center [165, 95] width 39 height 7
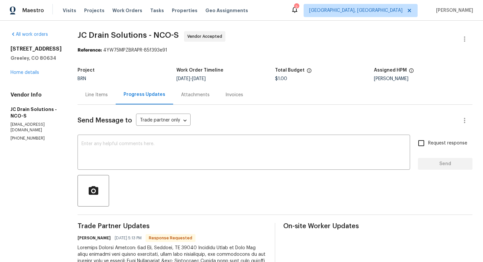
click at [108, 98] on div "Line Items" at bounding box center [96, 95] width 22 height 7
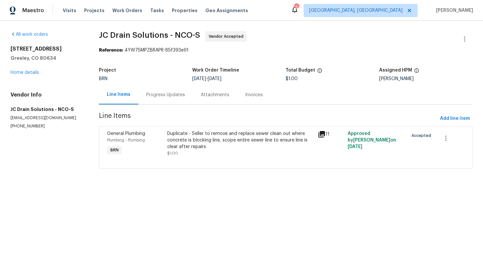
click at [154, 95] on div "Progress Updates" at bounding box center [165, 95] width 39 height 7
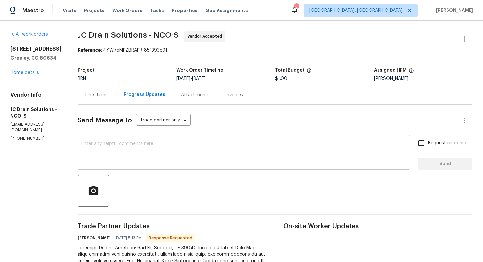
click at [129, 146] on textarea at bounding box center [243, 153] width 325 height 23
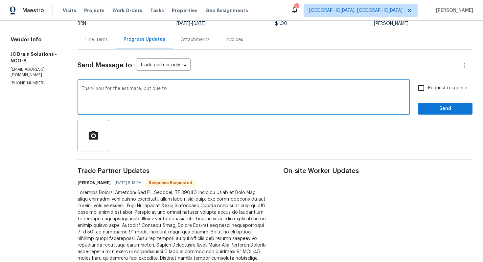
scroll to position [55, 0]
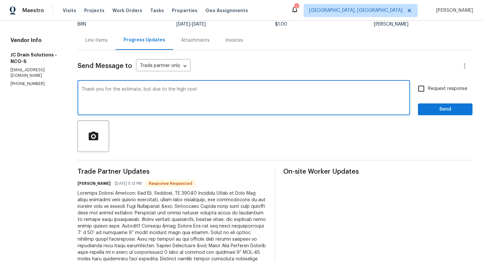
click at [209, 90] on textarea "Thank you for the estimate, but due to the high cost" at bounding box center [243, 98] width 325 height 23
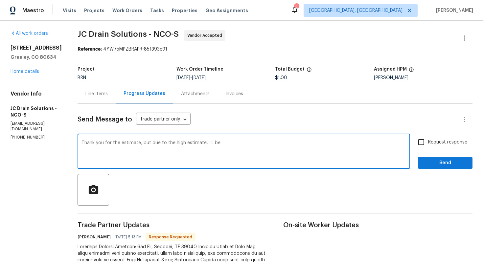
scroll to position [0, 0]
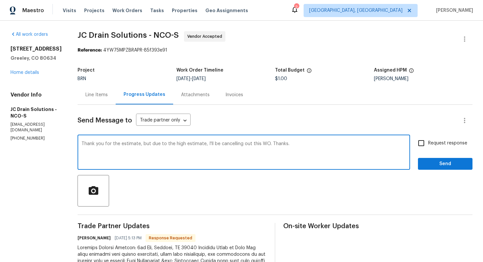
type textarea "Thank you for the estimate, but due to the high estimate, I'll be cancelling ou…"
click at [438, 144] on span "Request response" at bounding box center [447, 143] width 39 height 7
click at [428, 144] on input "Request response" at bounding box center [421, 143] width 14 height 14
checkbox input "true"
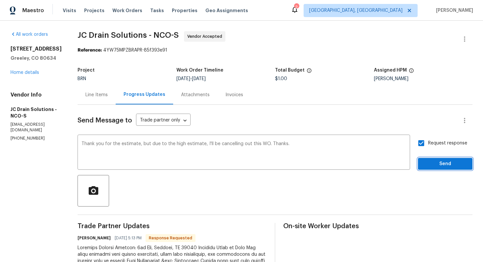
click at [438, 162] on span "Send" at bounding box center [445, 164] width 44 height 8
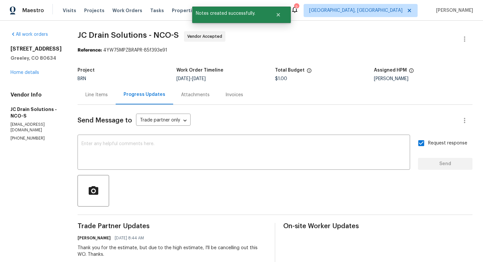
click at [101, 97] on div "Line Items" at bounding box center [96, 95] width 22 height 7
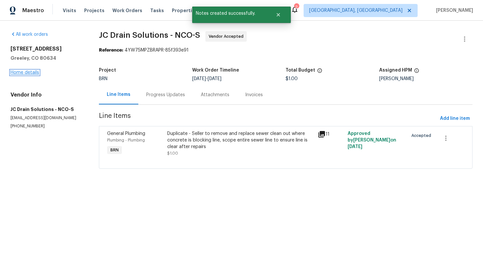
click at [29, 73] on link "Home details" at bounding box center [25, 72] width 29 height 5
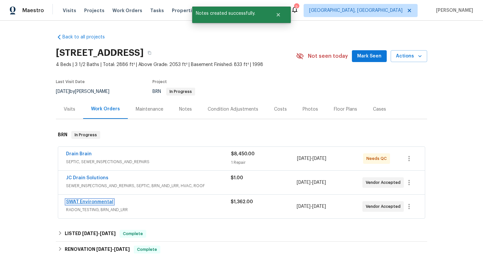
click at [89, 202] on link "SWAT Environmental" at bounding box center [89, 202] width 47 height 5
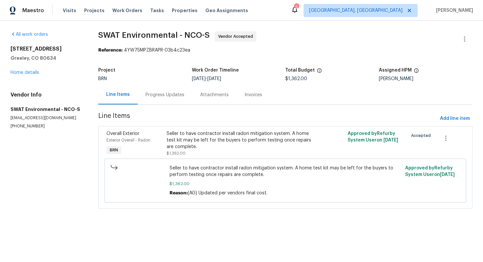
click at [159, 99] on div "Progress Updates" at bounding box center [165, 94] width 55 height 19
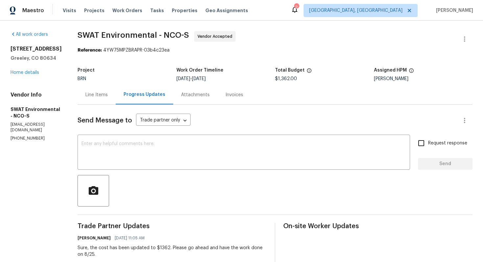
click at [104, 97] on div "Line Items" at bounding box center [97, 94] width 38 height 19
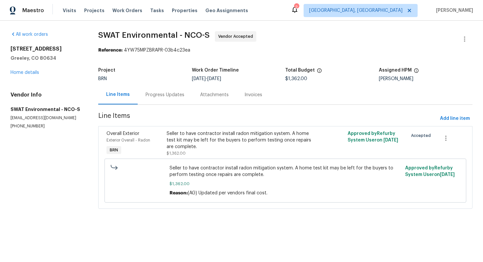
click at [167, 96] on div "Progress Updates" at bounding box center [165, 95] width 39 height 7
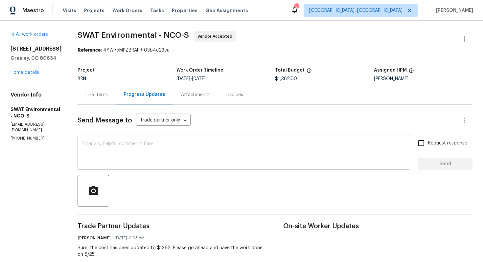
click at [138, 149] on textarea at bounding box center [243, 153] width 325 height 23
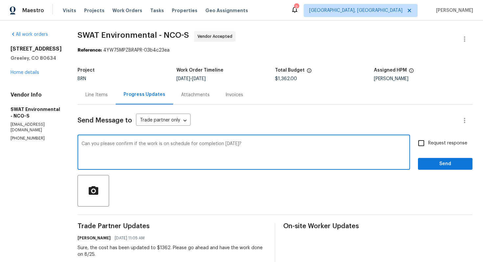
type textarea "Can you please confirm if the work is on schedule for completion today?"
click at [445, 142] on span "Request response" at bounding box center [447, 143] width 39 height 7
click at [428, 142] on input "Request response" at bounding box center [421, 143] width 14 height 14
checkbox input "true"
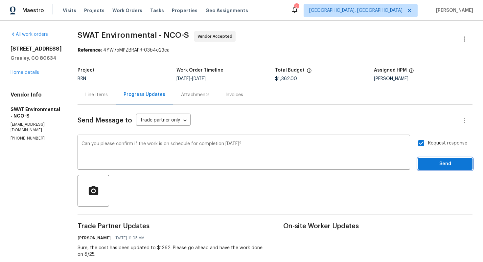
click at [440, 161] on span "Send" at bounding box center [445, 164] width 44 height 8
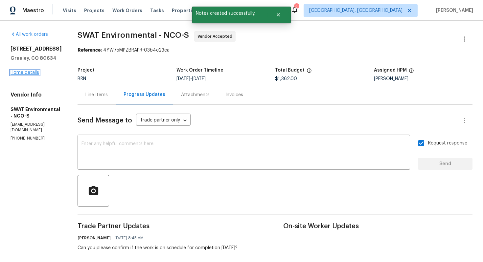
click at [26, 73] on link "Home details" at bounding box center [25, 72] width 29 height 5
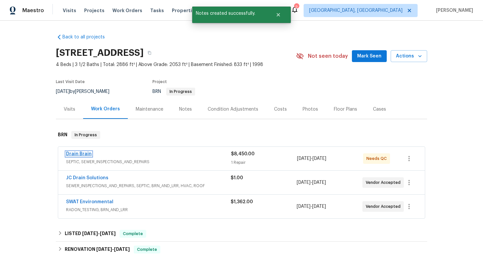
click at [84, 154] on link "Drain Brain" at bounding box center [79, 154] width 26 height 5
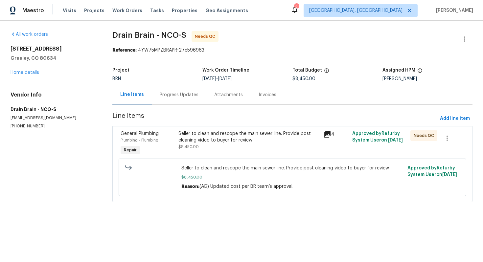
click at [164, 97] on div "Progress Updates" at bounding box center [179, 95] width 39 height 7
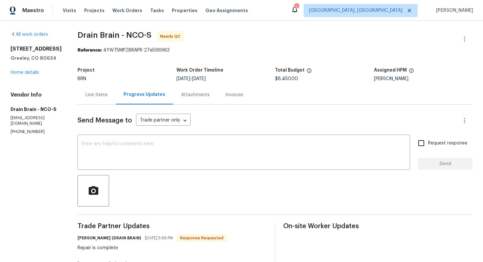
click at [113, 98] on div "Line Items" at bounding box center [97, 94] width 38 height 19
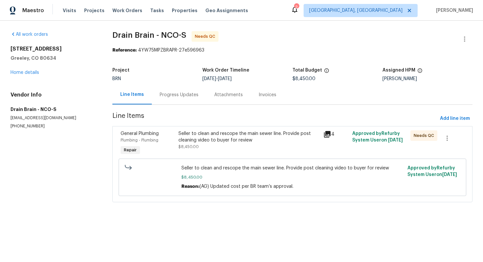
click at [220, 142] on div "Seller to clean and rescope the main sewer line. Provide post cleaning video to…" at bounding box center [248, 136] width 141 height 13
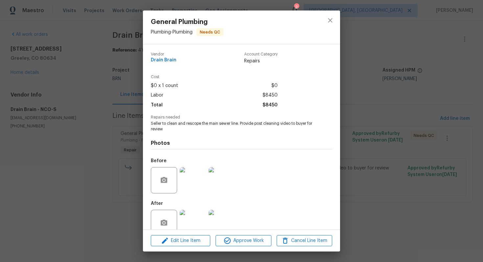
scroll to position [13, 0]
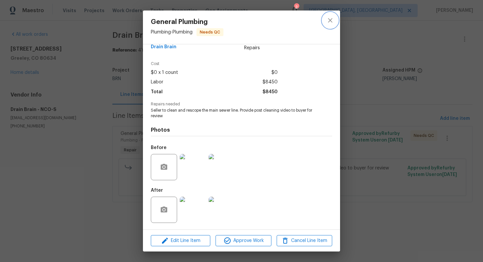
click at [330, 22] on icon "close" at bounding box center [330, 20] width 8 height 8
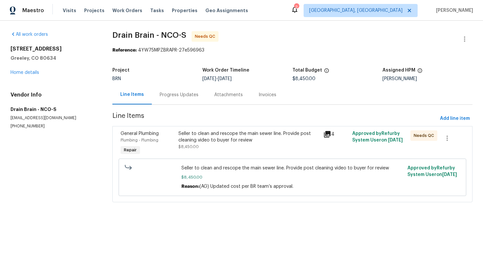
click at [164, 96] on div "Progress Updates" at bounding box center [179, 95] width 39 height 7
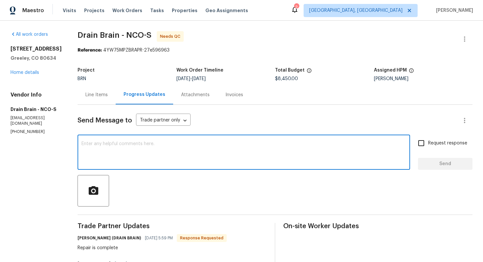
click at [142, 143] on textarea at bounding box center [243, 153] width 325 height 23
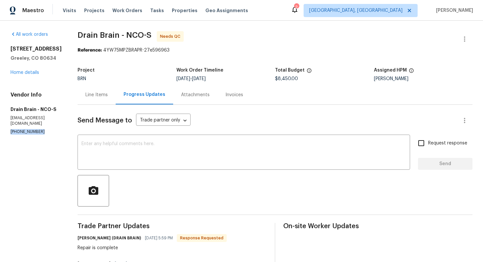
drag, startPoint x: 8, startPoint y: 126, endPoint x: 40, endPoint y: 127, distance: 31.9
copy p "(720) 322-4845"
click at [212, 155] on textarea at bounding box center [243, 153] width 325 height 23
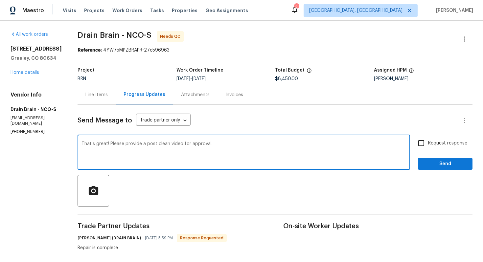
type textarea "That's great! Please provide a post clean video for approval."
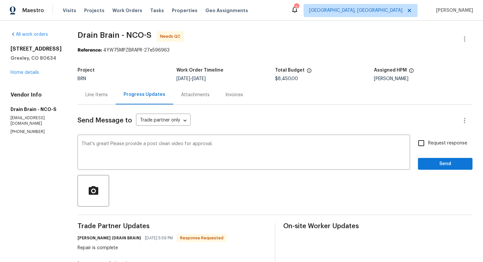
click at [445, 144] on span "Request response" at bounding box center [447, 143] width 39 height 7
click at [428, 144] on input "Request response" at bounding box center [421, 143] width 14 height 14
checkbox input "true"
click at [442, 163] on span "Send" at bounding box center [445, 164] width 44 height 8
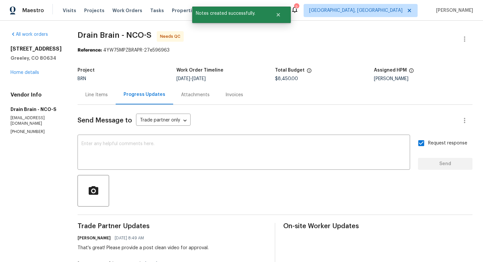
click at [109, 99] on div "Line Items" at bounding box center [97, 94] width 38 height 19
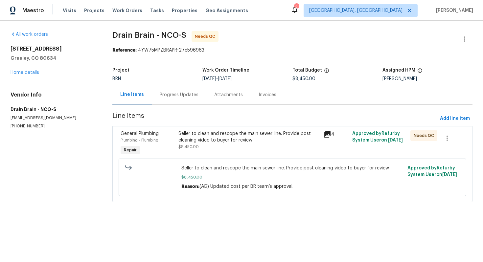
click at [190, 95] on div "Progress Updates" at bounding box center [179, 95] width 39 height 7
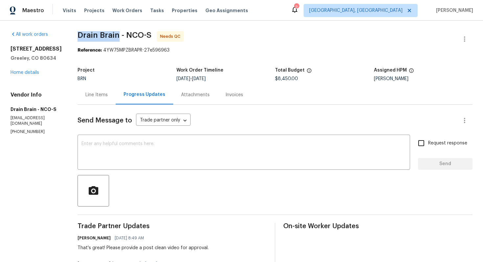
drag, startPoint x: 79, startPoint y: 35, endPoint x: 123, endPoint y: 35, distance: 44.4
copy span "Drain Brain"
click at [28, 72] on link "Home details" at bounding box center [25, 72] width 29 height 5
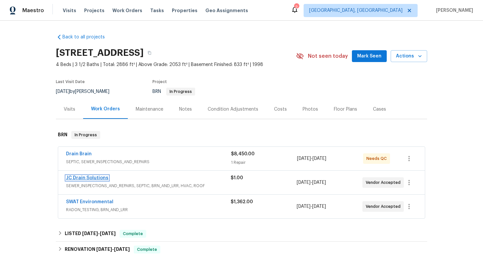
click at [89, 178] on link "JC Drain Solutions" at bounding box center [87, 178] width 42 height 5
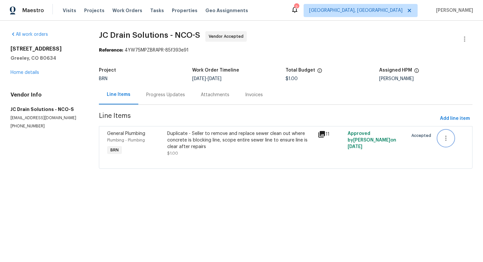
click at [452, 137] on button "button" at bounding box center [446, 138] width 16 height 16
click at [450, 143] on li "Cancel" at bounding box center [450, 138] width 25 height 11
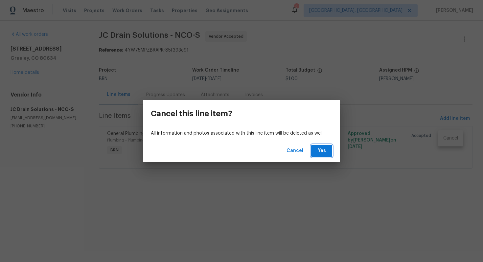
click at [325, 151] on span "Yes" at bounding box center [321, 151] width 11 height 8
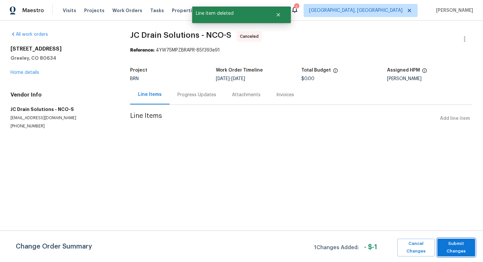
click at [449, 244] on span "Submit Changes" at bounding box center [456, 247] width 31 height 15
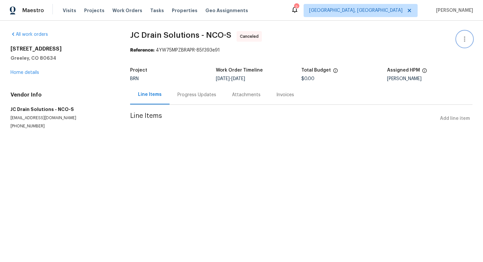
click at [470, 40] on button "button" at bounding box center [465, 39] width 16 height 16
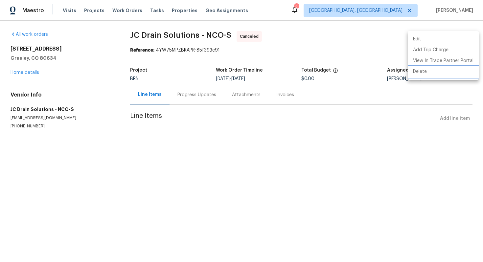
click at [436, 74] on li "Delete" at bounding box center [443, 71] width 71 height 11
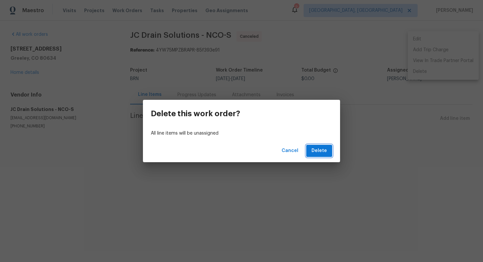
click at [328, 149] on button "Delete" at bounding box center [319, 151] width 26 height 12
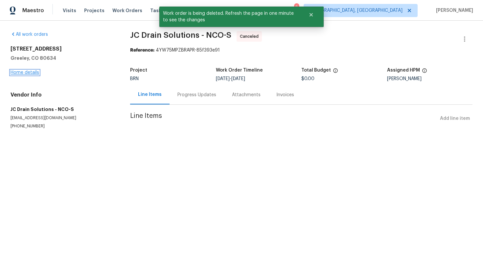
click at [31, 74] on link "Home details" at bounding box center [25, 72] width 29 height 5
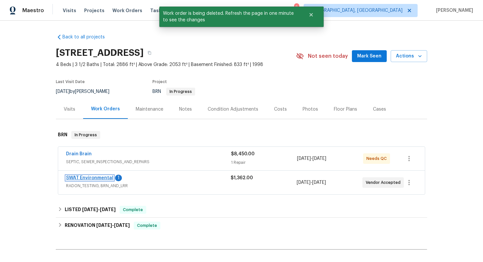
click at [83, 178] on link "SWAT Environmental" at bounding box center [89, 178] width 47 height 5
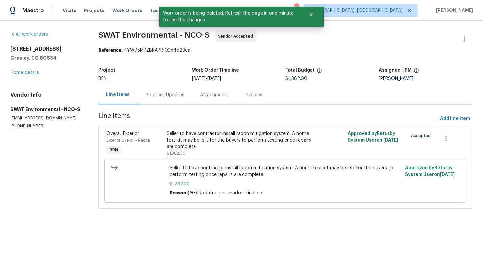
click at [163, 96] on div "Progress Updates" at bounding box center [165, 95] width 39 height 7
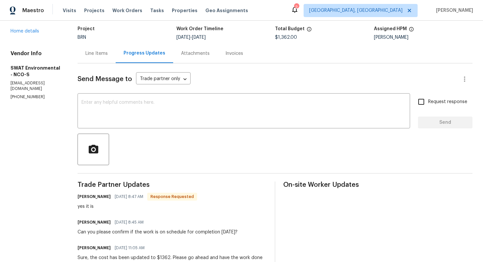
scroll to position [44, 0]
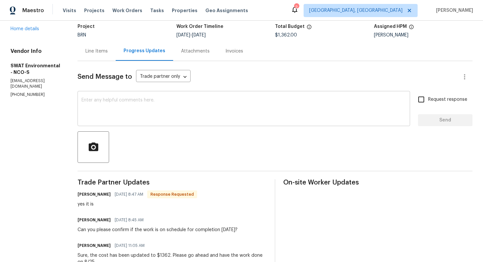
click at [168, 119] on textarea at bounding box center [243, 109] width 325 height 23
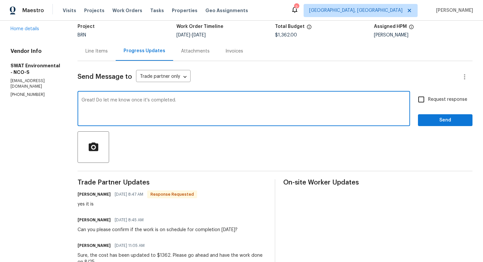
type textarea "Great! Do let me know once it's completed."
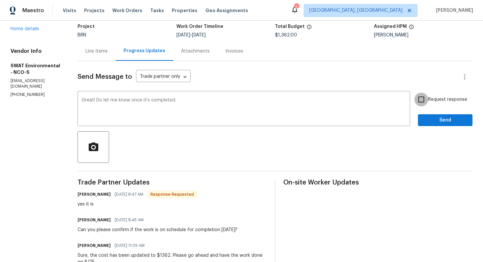
click at [417, 101] on input "Request response" at bounding box center [421, 100] width 14 height 14
checkbox input "true"
click at [423, 120] on button "Send" at bounding box center [445, 120] width 55 height 12
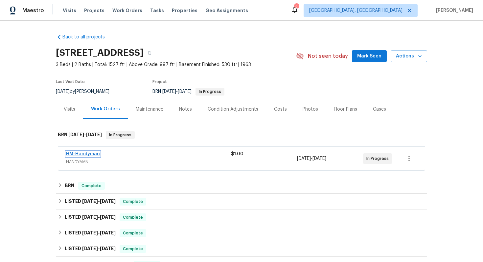
click at [92, 155] on link "HM-Handyman" at bounding box center [83, 154] width 34 height 5
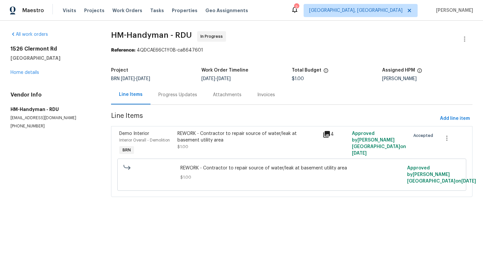
click at [185, 95] on div "Progress Updates" at bounding box center [177, 95] width 39 height 7
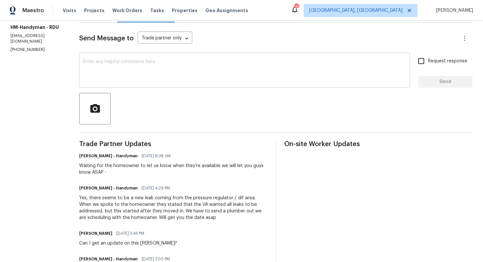
scroll to position [83, 0]
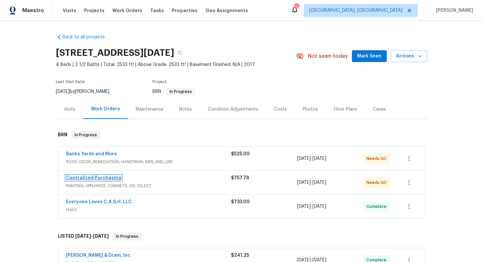
click at [110, 176] on link "Centralized Purchasing" at bounding box center [93, 178] width 55 height 5
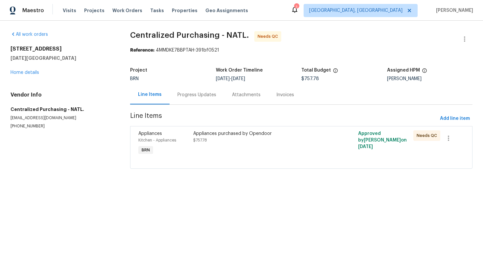
click at [22, 75] on div "2105 Aquila St Corpus Christi, TX 78414 Home details" at bounding box center [63, 61] width 104 height 30
click at [24, 72] on link "Home details" at bounding box center [25, 72] width 29 height 5
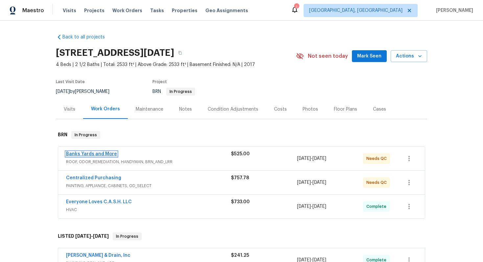
click at [79, 154] on link "Banks Yards and More" at bounding box center [91, 154] width 51 height 5
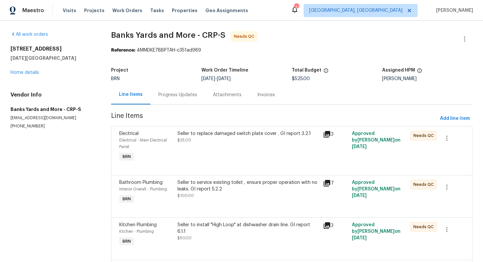
click at [223, 150] on div "Seller to replace damaged switch plate cover . GI report 3.2.1 $25.00" at bounding box center [247, 146] width 145 height 37
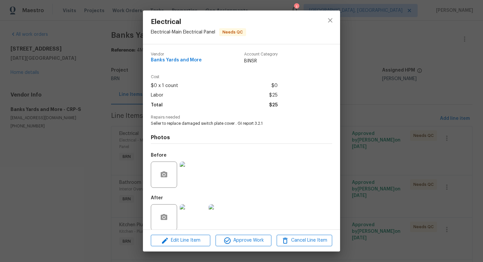
scroll to position [8, 0]
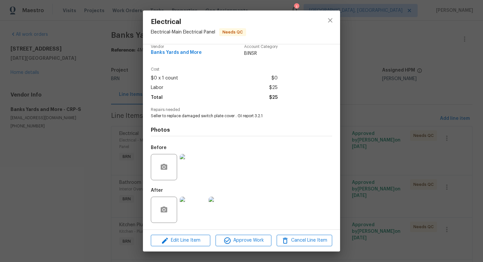
click at [204, 167] on img at bounding box center [193, 167] width 26 height 26
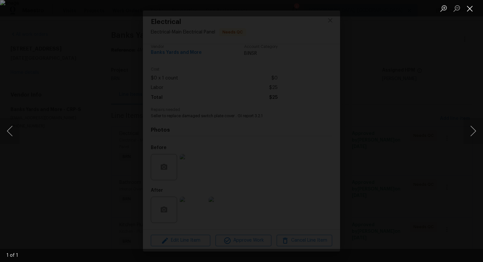
click at [472, 11] on button "Close lightbox" at bounding box center [469, 9] width 13 height 12
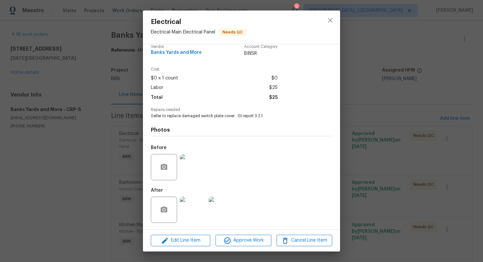
click at [195, 209] on img at bounding box center [193, 210] width 26 height 26
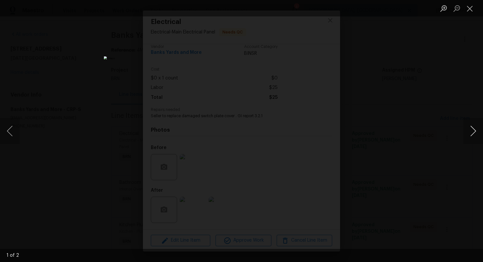
click at [473, 134] on button "Next image" at bounding box center [473, 131] width 20 height 26
click at [472, 8] on button "Close lightbox" at bounding box center [469, 9] width 13 height 12
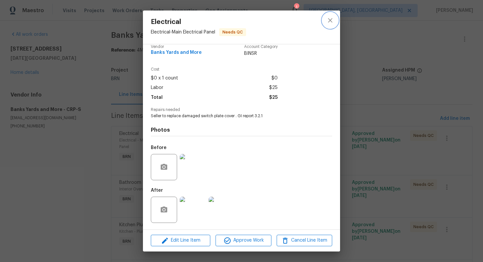
click at [332, 19] on icon "close" at bounding box center [330, 20] width 8 height 8
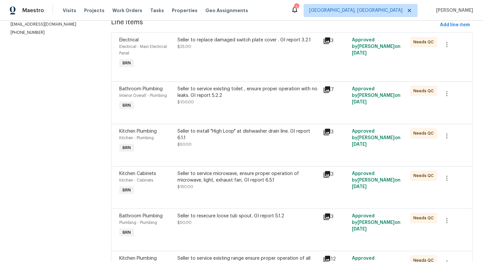
scroll to position [118, 0]
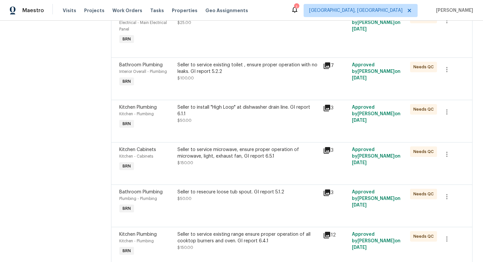
click at [253, 80] on div "Seller to service existing toilet , ensure proper operation with no leaks. GI r…" at bounding box center [247, 72] width 141 height 20
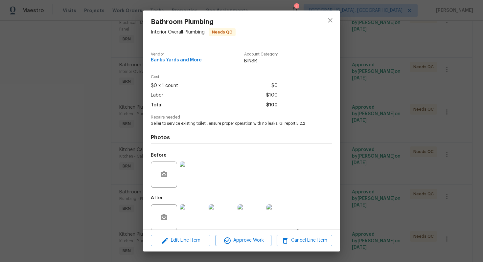
scroll to position [8, 0]
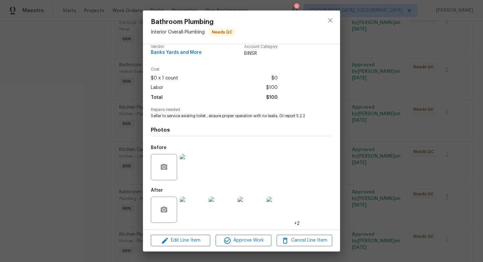
click at [196, 208] on img at bounding box center [193, 210] width 26 height 26
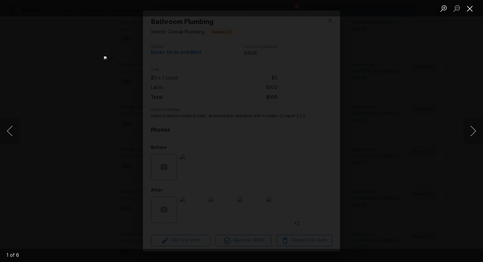
click at [470, 12] on button "Close lightbox" at bounding box center [469, 9] width 13 height 12
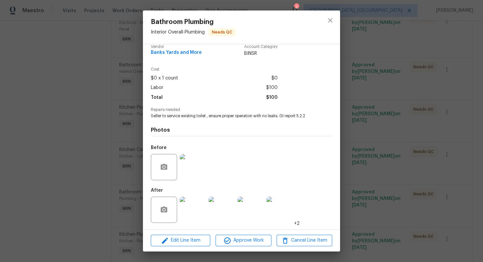
click at [194, 165] on img at bounding box center [193, 167] width 26 height 26
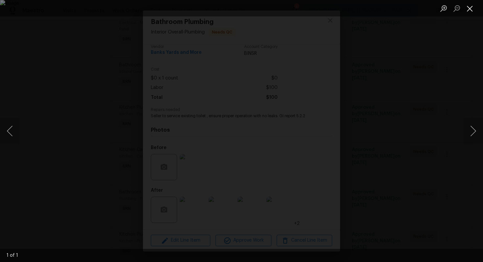
click at [470, 9] on button "Close lightbox" at bounding box center [469, 9] width 13 height 12
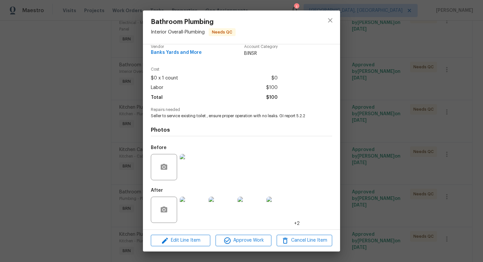
click at [194, 207] on img at bounding box center [193, 210] width 26 height 26
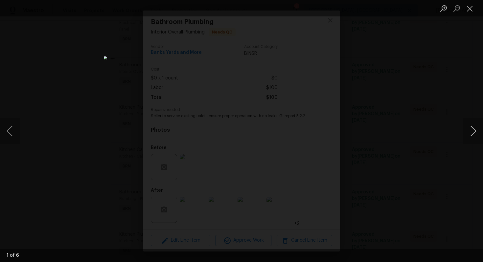
click at [476, 128] on button "Next image" at bounding box center [473, 131] width 20 height 26
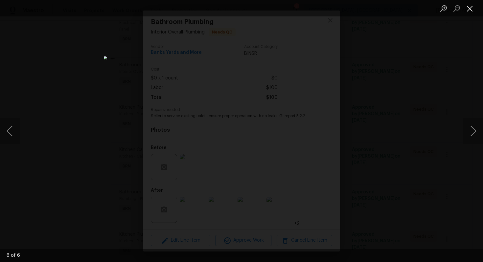
click at [469, 3] on button "Close lightbox" at bounding box center [469, 9] width 13 height 12
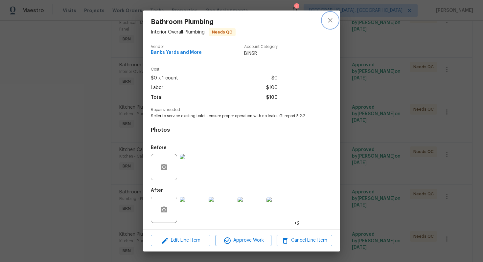
click at [331, 21] on icon "close" at bounding box center [330, 20] width 4 height 4
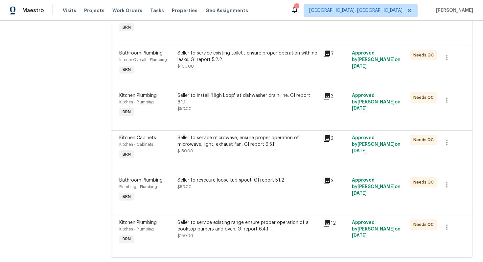
scroll to position [145, 0]
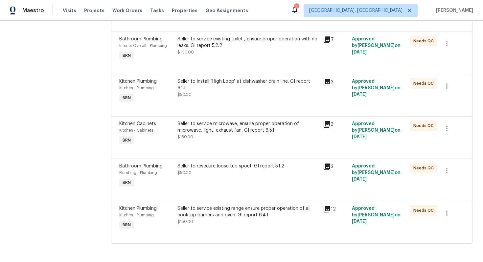
click at [249, 132] on div "Seller to service microwave, ensure proper operation of microwave, light, exhau…" at bounding box center [247, 127] width 141 height 13
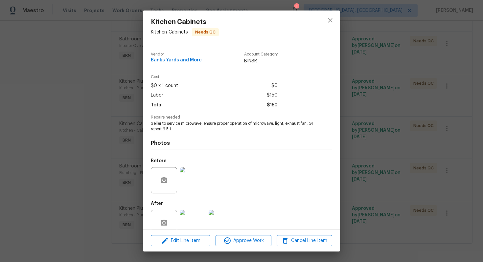
scroll to position [13, 0]
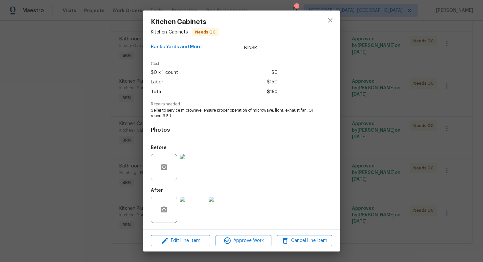
click at [191, 169] on img at bounding box center [193, 167] width 26 height 26
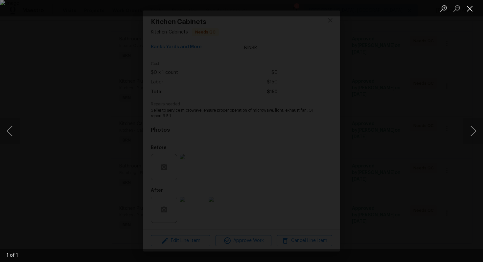
click at [473, 10] on button "Close lightbox" at bounding box center [469, 9] width 13 height 12
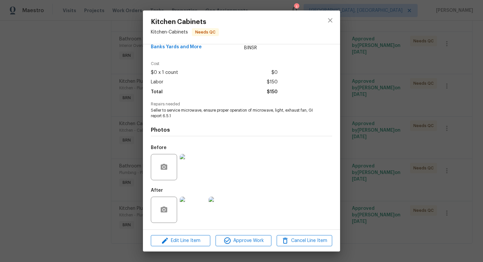
click at [192, 206] on img at bounding box center [193, 210] width 26 height 26
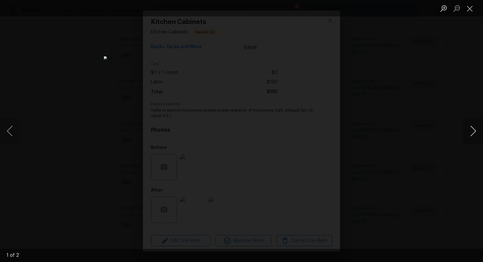
click at [475, 131] on button "Next image" at bounding box center [473, 131] width 20 height 26
click at [473, 5] on button "Close lightbox" at bounding box center [469, 9] width 13 height 12
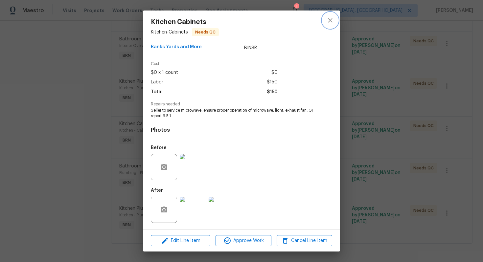
click at [325, 19] on button "close" at bounding box center [330, 20] width 16 height 16
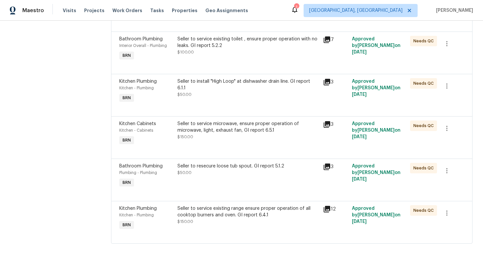
click at [223, 173] on div "Seller to resecure loose tub spout. GI report 5.1.2 $50.00" at bounding box center [247, 169] width 141 height 13
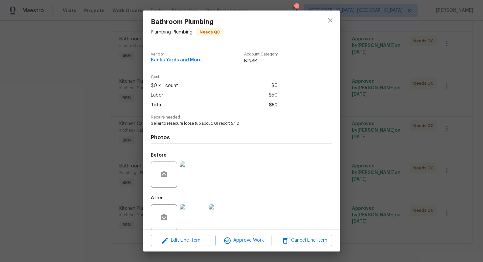
scroll to position [8, 0]
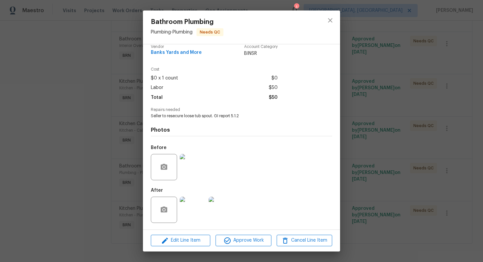
click at [194, 165] on img at bounding box center [193, 167] width 26 height 26
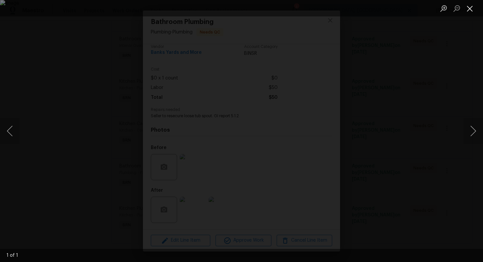
click at [473, 10] on button "Close lightbox" at bounding box center [469, 9] width 13 height 12
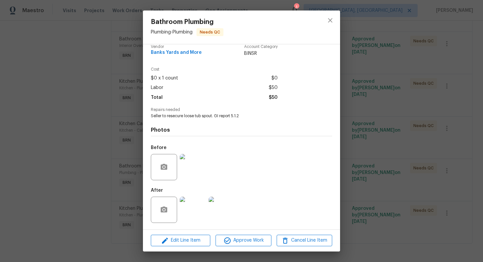
click at [193, 209] on img at bounding box center [193, 210] width 26 height 26
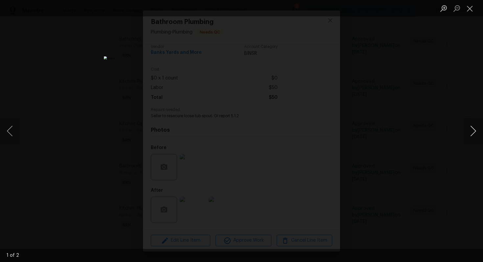
click at [473, 132] on button "Next image" at bounding box center [473, 131] width 20 height 26
click at [468, 7] on button "Close lightbox" at bounding box center [469, 9] width 13 height 12
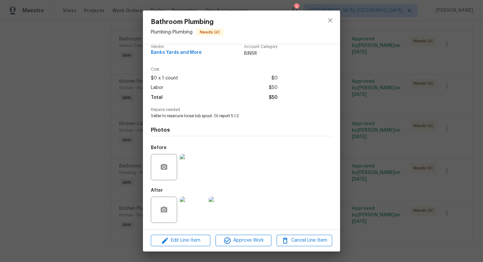
click at [191, 163] on img at bounding box center [193, 167] width 26 height 26
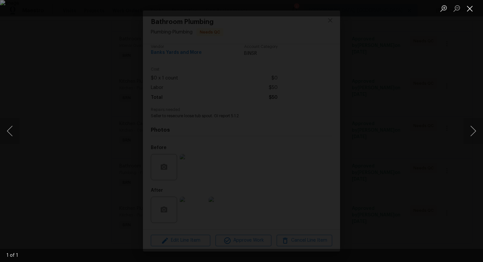
click at [469, 11] on button "Close lightbox" at bounding box center [469, 9] width 13 height 12
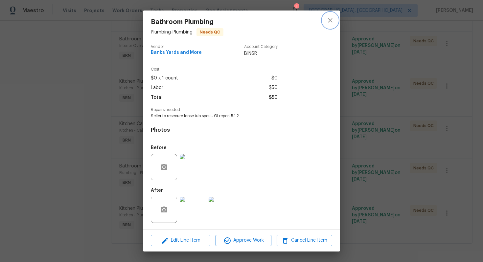
click at [330, 18] on icon "close" at bounding box center [330, 20] width 8 height 8
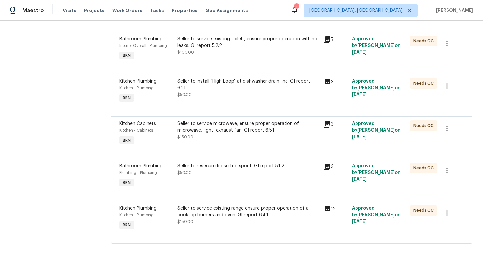
click at [226, 212] on div "Seller to service existing range ensure proper operation of all cooktop burners…" at bounding box center [247, 211] width 141 height 13
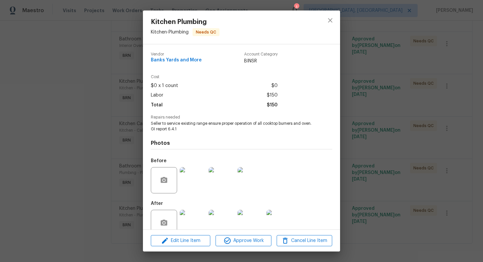
scroll to position [13, 0]
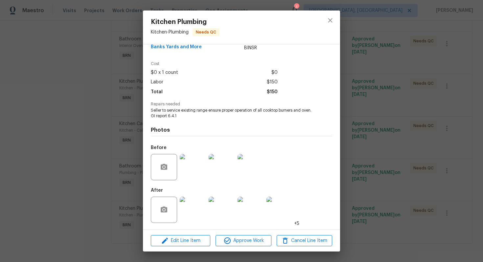
click at [190, 208] on img at bounding box center [193, 210] width 26 height 26
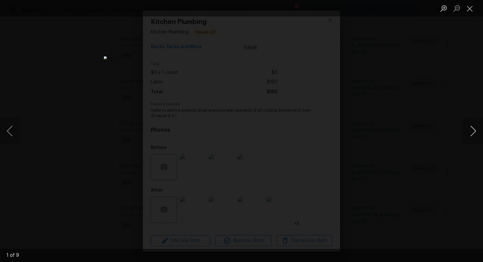
click at [476, 130] on button "Next image" at bounding box center [473, 131] width 20 height 26
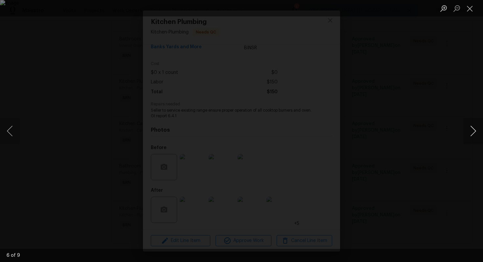
click at [476, 130] on button "Next image" at bounding box center [473, 131] width 20 height 26
click at [470, 9] on button "Close lightbox" at bounding box center [469, 9] width 13 height 12
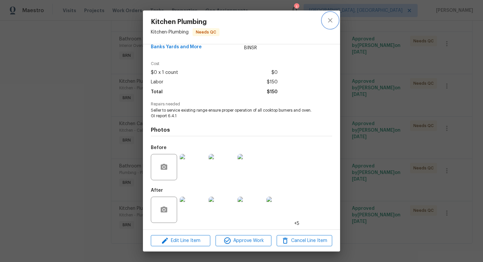
click at [331, 26] on button "close" at bounding box center [330, 20] width 16 height 16
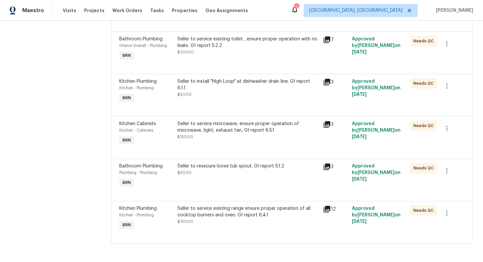
scroll to position [0, 0]
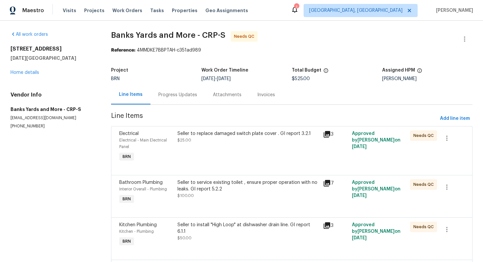
click at [197, 98] on div "Progress Updates" at bounding box center [177, 94] width 55 height 19
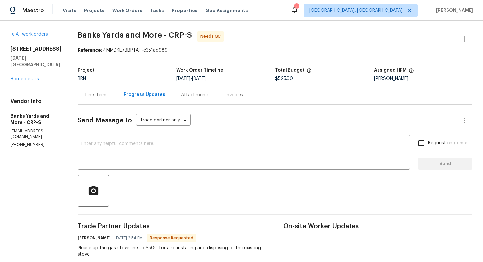
click at [107, 99] on div "Line Items" at bounding box center [97, 94] width 38 height 19
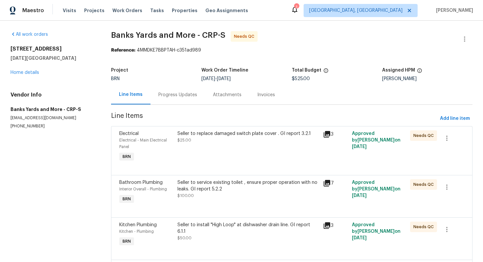
scroll to position [145, 0]
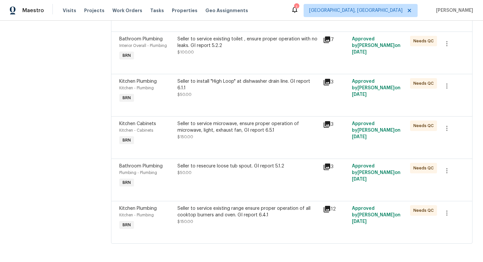
click at [242, 213] on div "Seller to service existing range ensure proper operation of all cooktop burners…" at bounding box center [247, 211] width 141 height 13
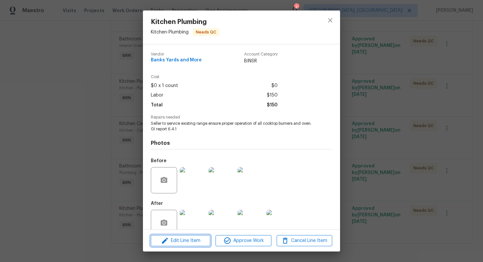
click at [196, 240] on span "Edit Line Item" at bounding box center [181, 241] width 56 height 8
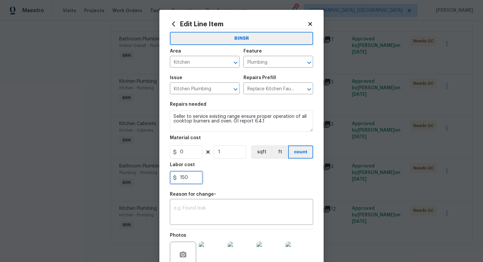
click at [182, 178] on input "150" at bounding box center [186, 177] width 33 height 13
type input "500"
click at [270, 213] on textarea at bounding box center [241, 213] width 135 height 14
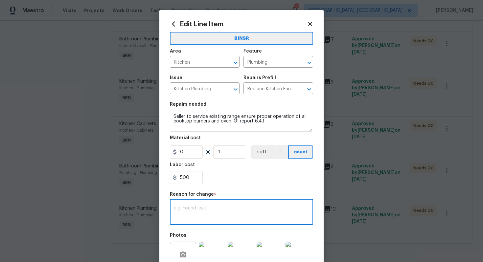
paste textarea "(AG) Updated per vendors final cost."
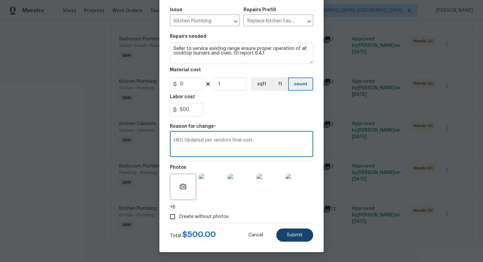
type textarea "(AG) Updated per vendors final cost."
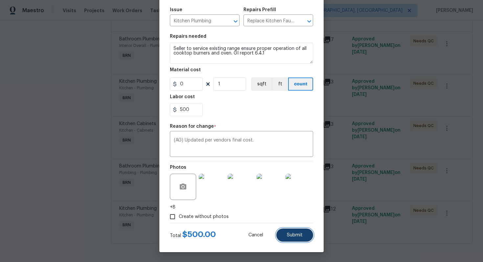
click at [299, 236] on span "Submit" at bounding box center [295, 235] width 16 height 5
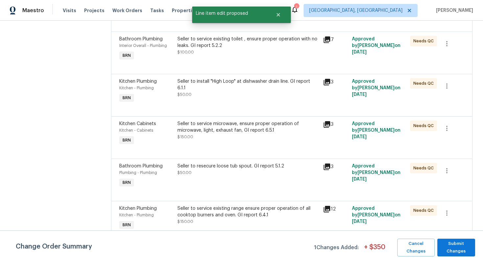
scroll to position [0, 0]
click at [462, 251] on span "Submit Changes" at bounding box center [456, 247] width 31 height 15
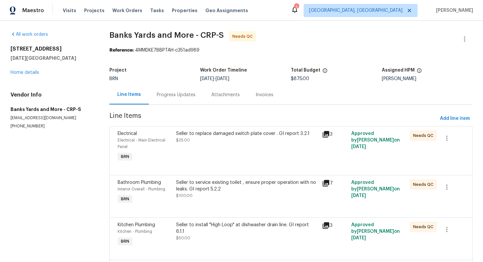
click at [176, 96] on div "Progress Updates" at bounding box center [176, 95] width 39 height 7
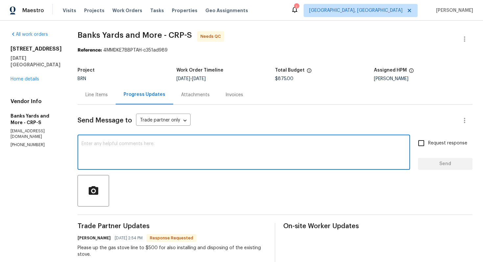
click at [184, 161] on textarea at bounding box center [243, 153] width 325 height 23
paste textarea "WO is approved. Please upload the invoice under invoice section. Thanks!"
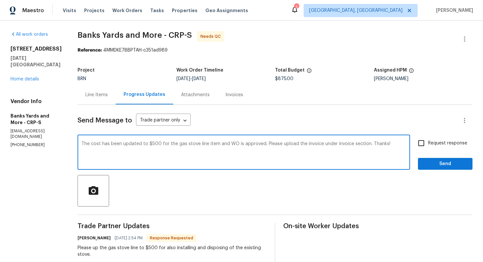
type textarea "The cost has been updated to $500 for the gas stove line item and WO is approve…"
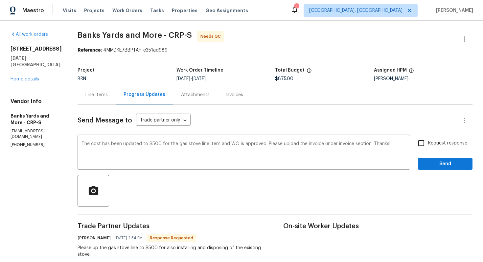
click at [430, 144] on span "Request response" at bounding box center [447, 143] width 39 height 7
click at [428, 144] on input "Request response" at bounding box center [421, 143] width 14 height 14
checkbox input "true"
click at [432, 162] on span "Send" at bounding box center [445, 164] width 44 height 8
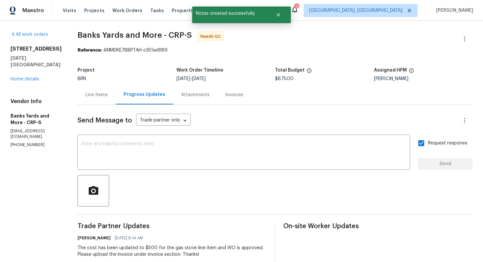
click at [100, 99] on div "Line Items" at bounding box center [97, 94] width 38 height 19
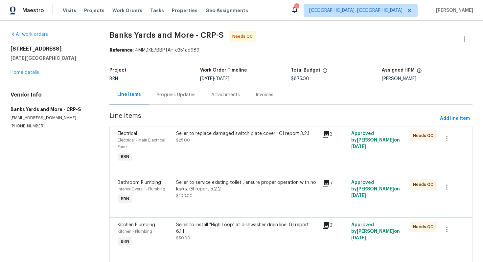
click at [185, 97] on div "Progress Updates" at bounding box center [176, 95] width 39 height 7
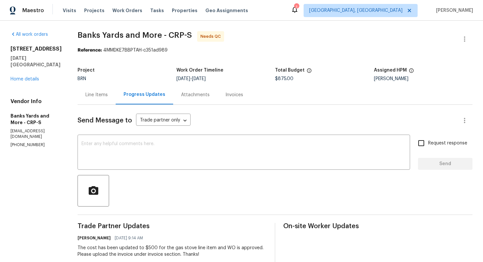
click at [110, 98] on div "Line Items" at bounding box center [97, 94] width 38 height 19
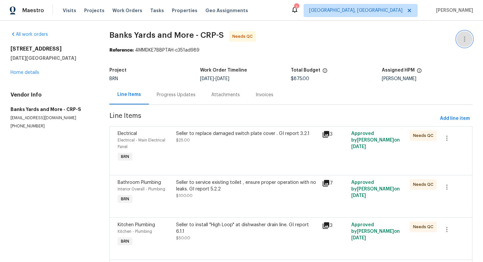
click at [464, 37] on icon "button" at bounding box center [465, 39] width 8 height 8
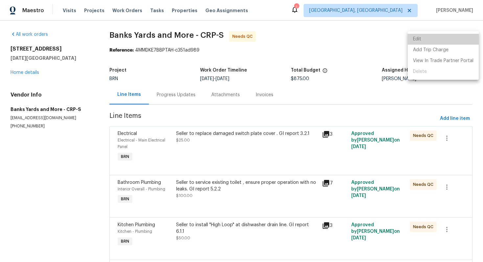
click at [463, 38] on li "Edit" at bounding box center [443, 39] width 71 height 11
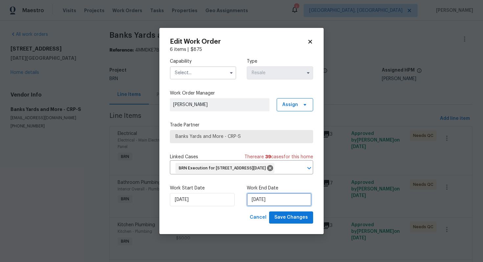
click at [261, 206] on input "8/21/2025" at bounding box center [279, 199] width 65 height 13
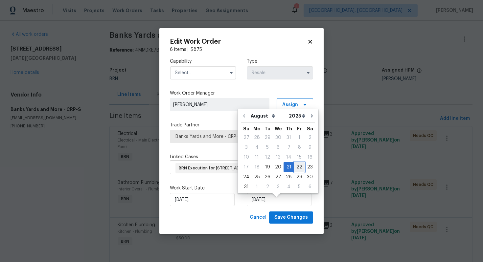
click at [294, 167] on div "22" at bounding box center [299, 167] width 11 height 9
type input "[DATE]"
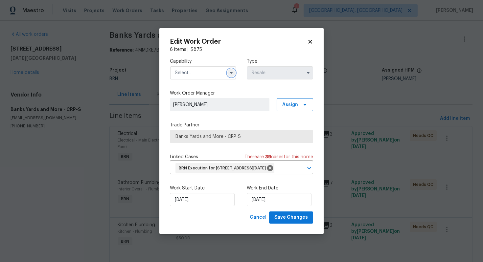
click at [230, 70] on icon "button" at bounding box center [231, 72] width 5 height 5
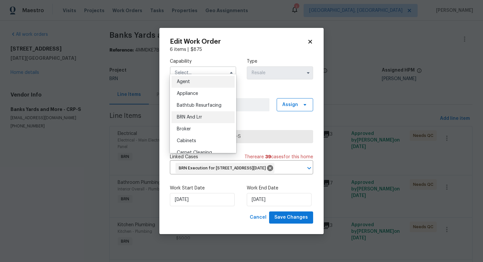
click at [211, 114] on div "BRN And Lrr" at bounding box center [203, 117] width 63 height 12
type input "BRN And Lrr"
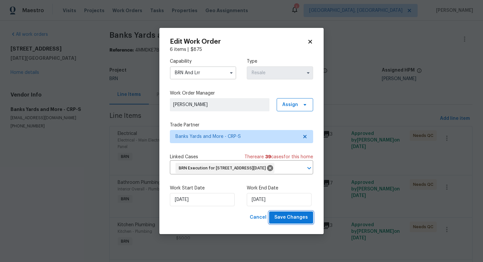
click at [284, 222] on span "Save Changes" at bounding box center [291, 218] width 34 height 8
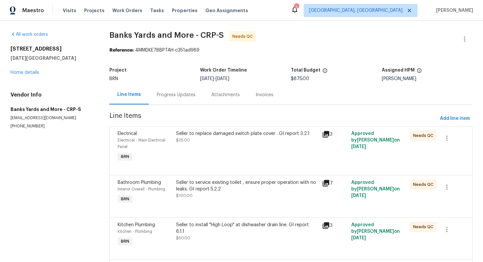
click at [223, 135] on div "Seller to replace damaged switch plate cover . GI report 3.2.1" at bounding box center [247, 133] width 142 height 7
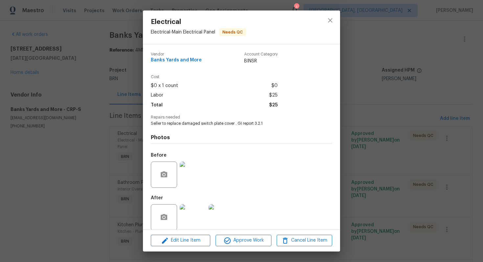
scroll to position [8, 0]
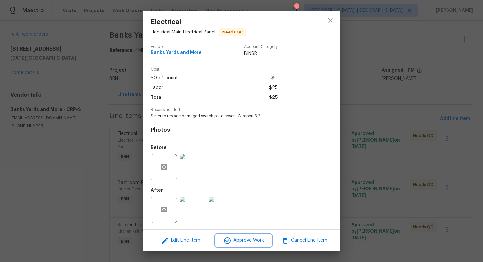
click at [249, 238] on span "Approve Work" at bounding box center [244, 241] width 52 height 8
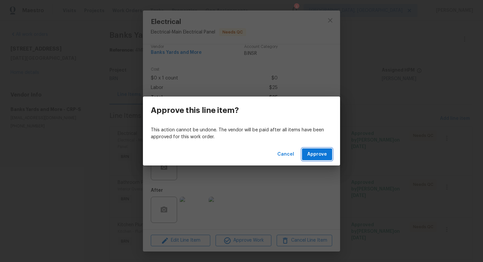
click at [310, 153] on span "Approve" at bounding box center [317, 154] width 20 height 8
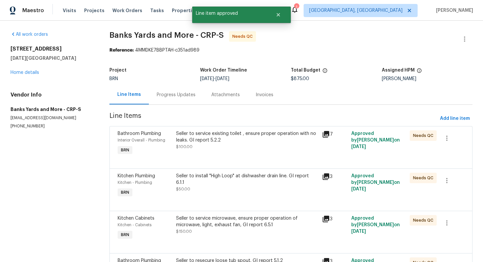
click at [249, 150] on div "Seller to service existing toilet , ensure proper operation with no leaks. GI r…" at bounding box center [247, 140] width 142 height 20
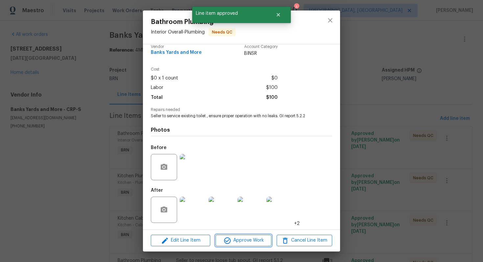
click at [242, 238] on span "Approve Work" at bounding box center [244, 241] width 52 height 8
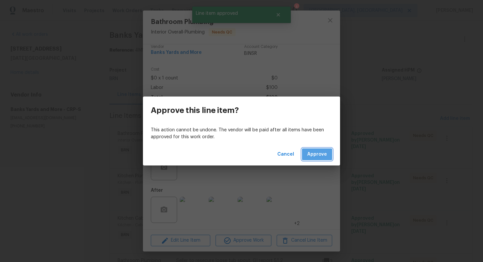
click at [320, 157] on span "Approve" at bounding box center [317, 154] width 20 height 8
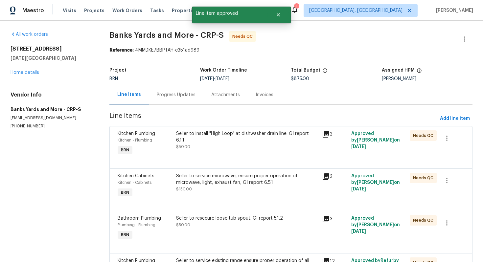
click at [242, 142] on div "Seller to install "High Loop" at dishwasher drain line. GI report 6.1.1 $50.00" at bounding box center [247, 140] width 142 height 20
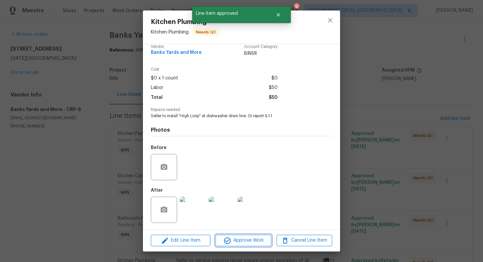
click at [237, 243] on span "Approve Work" at bounding box center [244, 241] width 52 height 8
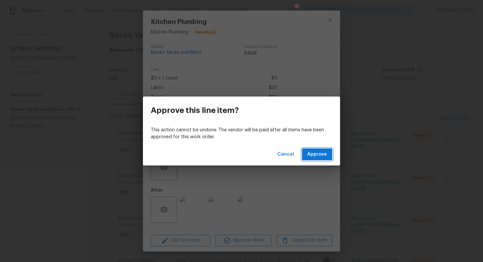
click at [317, 153] on span "Approve" at bounding box center [317, 154] width 20 height 8
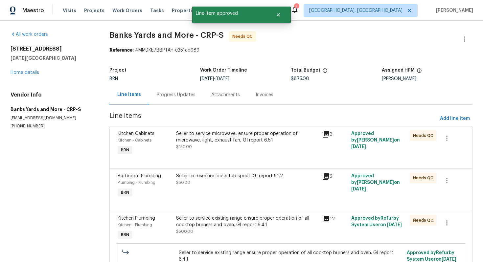
click at [233, 149] on div "Seller to service microwave, ensure proper operation of microwave, light, exhau…" at bounding box center [247, 140] width 142 height 20
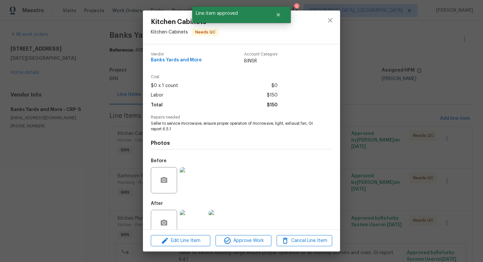
scroll to position [13, 0]
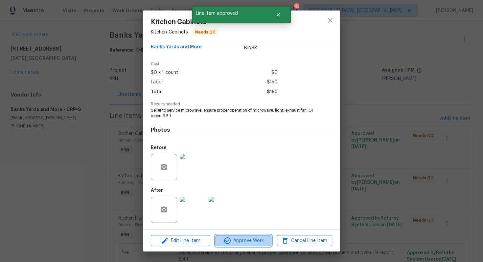
click at [236, 237] on span "Approve Work" at bounding box center [244, 241] width 52 height 8
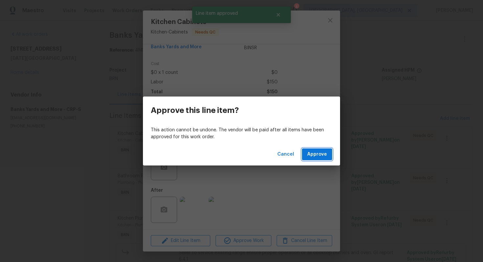
click at [313, 156] on span "Approve" at bounding box center [317, 154] width 20 height 8
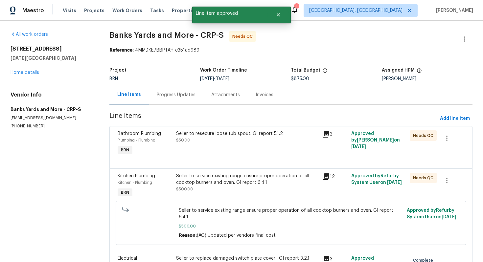
click at [228, 138] on div "Seller to resecure loose tub spout. GI report 5.1.2 $50.00" at bounding box center [247, 136] width 142 height 13
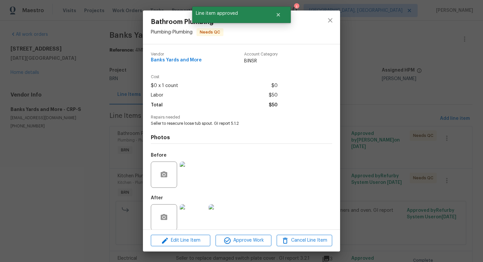
scroll to position [8, 0]
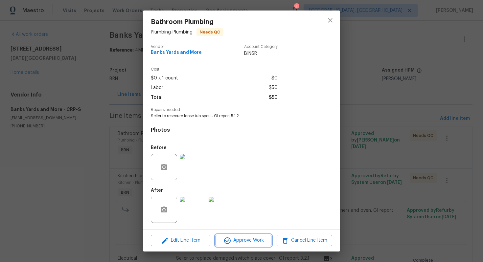
click at [245, 240] on span "Approve Work" at bounding box center [244, 241] width 52 height 8
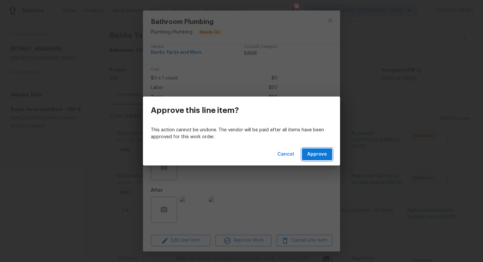
click at [314, 159] on button "Approve" at bounding box center [317, 155] width 30 height 12
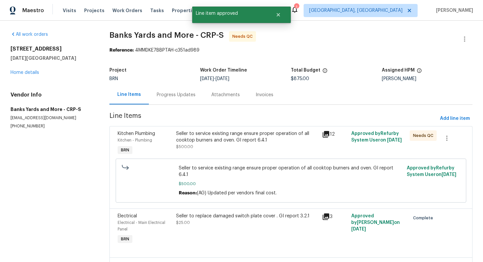
click at [265, 141] on div "Seller to service existing range ensure proper operation of all cooktop burners…" at bounding box center [247, 136] width 142 height 13
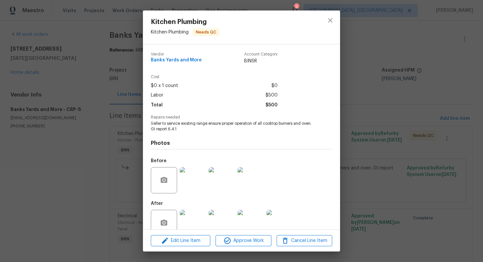
scroll to position [13, 0]
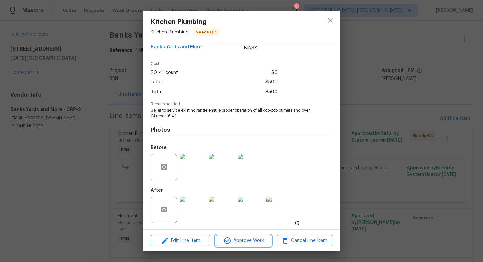
click at [257, 239] on span "Approve Work" at bounding box center [244, 241] width 52 height 8
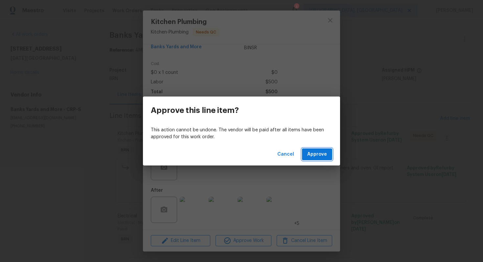
click at [324, 153] on span "Approve" at bounding box center [317, 154] width 20 height 8
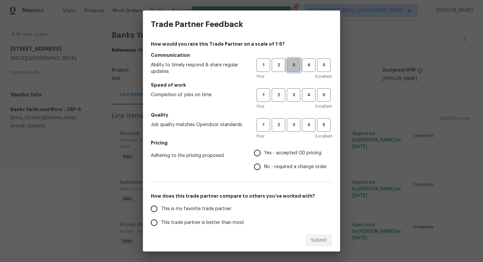
click at [292, 71] on button "3" at bounding box center [293, 64] width 13 height 13
click at [294, 102] on div "1 2 3 4 5 Poor Excellent" at bounding box center [295, 98] width 76 height 21
click at [294, 99] on button "3" at bounding box center [293, 94] width 13 height 13
click at [296, 123] on span "3" at bounding box center [294, 125] width 12 height 8
click at [264, 167] on input "No - required a change order" at bounding box center [257, 167] width 14 height 14
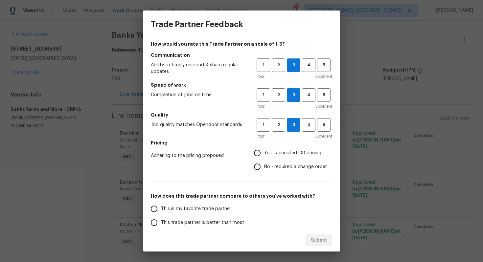
radio input "true"
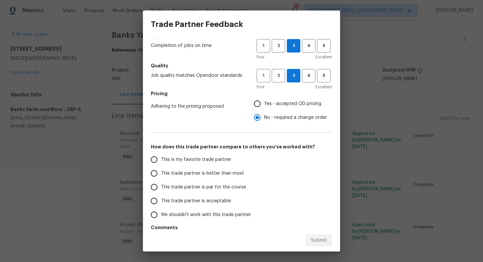
scroll to position [71, 0]
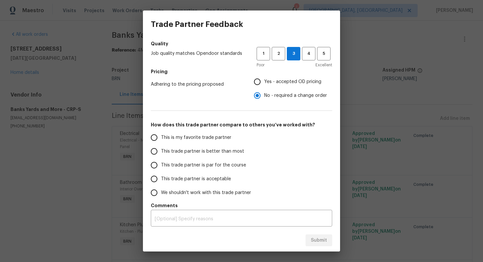
click at [229, 160] on label "This trade partner is par for the course" at bounding box center [199, 165] width 104 height 14
click at [161, 160] on input "This trade partner is par for the course" at bounding box center [154, 165] width 14 height 14
click at [318, 245] on button "Submit" at bounding box center [319, 241] width 27 height 12
radio input "true"
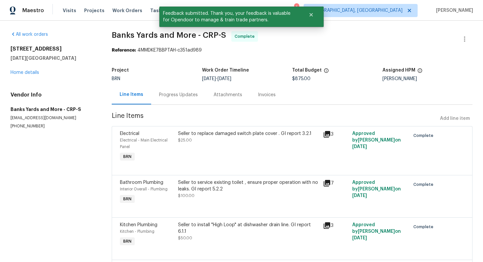
click at [187, 101] on div "Progress Updates" at bounding box center [178, 94] width 55 height 19
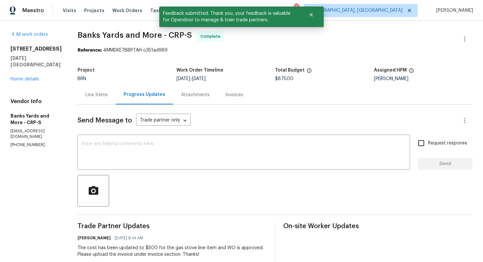
click at [107, 97] on div "Line Items" at bounding box center [96, 95] width 22 height 7
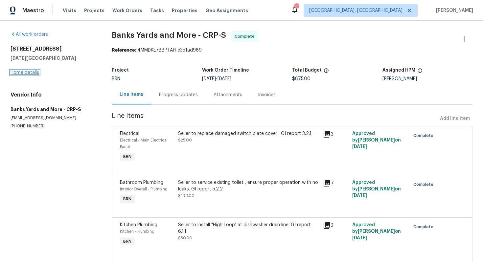
click at [36, 72] on link "Home details" at bounding box center [25, 72] width 29 height 5
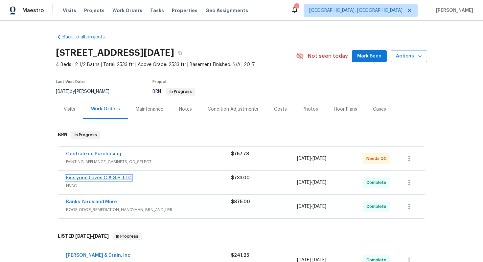
click at [94, 180] on link "Everyone Loves C.A.S.H. LLC" at bounding box center [99, 178] width 66 height 5
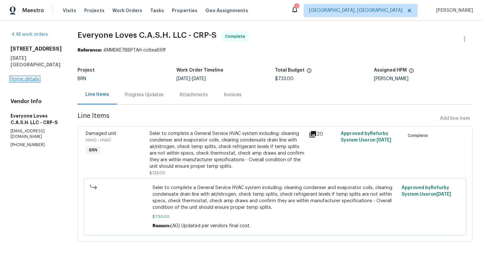
click at [32, 77] on link "Home details" at bounding box center [25, 79] width 29 height 5
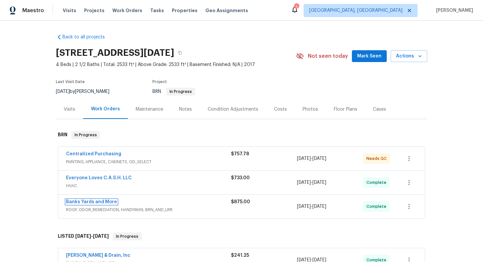
click at [77, 201] on link "Banks Yards and More" at bounding box center [91, 202] width 51 height 5
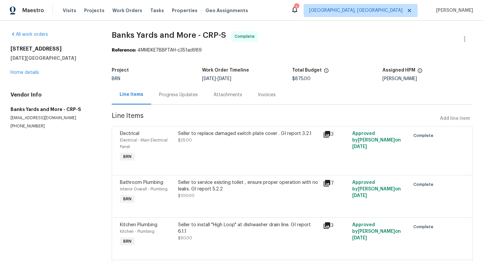
click at [206, 136] on div "Seller to replace damaged switch plate cover . GI report 3.2.1" at bounding box center [248, 133] width 141 height 7
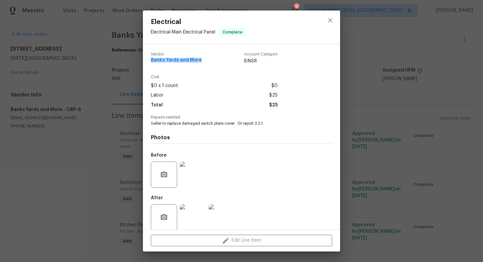
drag, startPoint x: 151, startPoint y: 60, endPoint x: 209, endPoint y: 59, distance: 58.2
click at [209, 60] on div "Vendor Banks Yards and More Account Category BINSR" at bounding box center [214, 58] width 127 height 12
copy span "Banks Yards and More"
click at [195, 122] on span "Seller to replace damaged switch plate cover . GI report 3.2.1" at bounding box center [232, 124] width 163 height 6
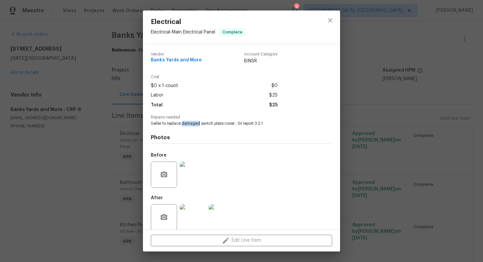
click at [195, 122] on span "Seller to replace damaged switch plate cover . GI report 3.2.1" at bounding box center [232, 124] width 163 height 6
copy span "Seller to replace damaged switch plate cover . GI report 3.2.1"
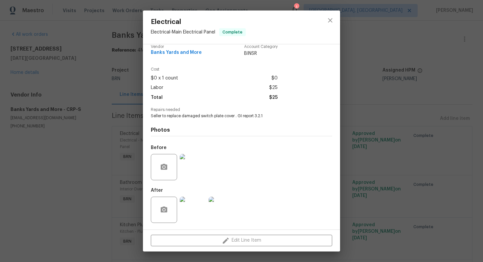
click at [214, 143] on div "Before" at bounding box center [241, 163] width 181 height 43
click at [196, 169] on img at bounding box center [193, 167] width 26 height 26
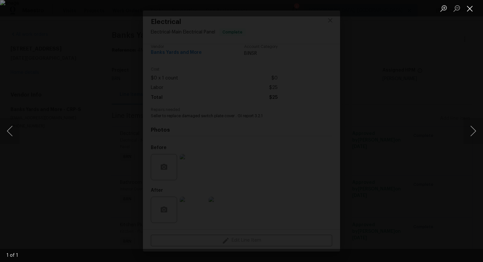
click at [468, 7] on button "Close lightbox" at bounding box center [469, 9] width 13 height 12
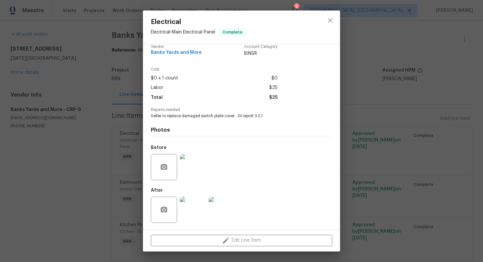
click at [225, 207] on img at bounding box center [222, 210] width 26 height 26
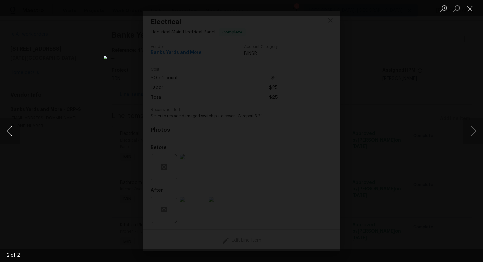
click at [13, 129] on button "Previous image" at bounding box center [10, 131] width 20 height 26
click at [469, 9] on button "Close lightbox" at bounding box center [469, 9] width 13 height 12
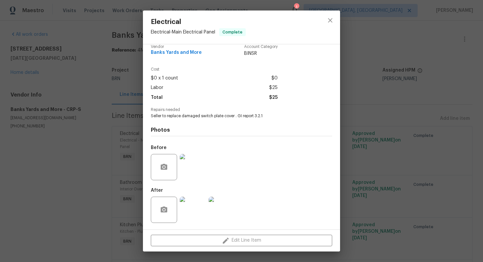
click at [359, 74] on div "Electrical Electrical - Main Electrical Panel Complete Vendor Banks Yards and M…" at bounding box center [241, 131] width 483 height 262
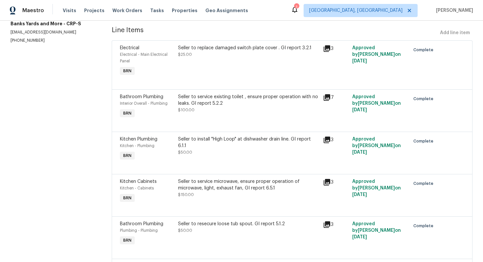
scroll to position [104, 0]
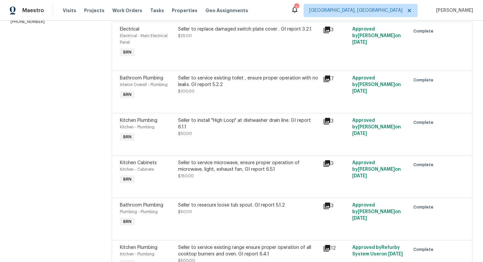
click at [238, 96] on div "Seller to service existing toilet , ensure proper operation with no leaks. GI r…" at bounding box center [248, 88] width 145 height 30
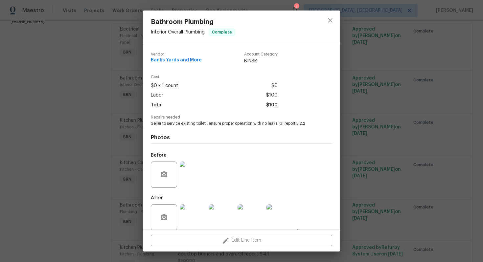
click at [210, 124] on span "Seller to service existing toilet , ensure proper operation with no leaks. GI r…" at bounding box center [232, 124] width 163 height 6
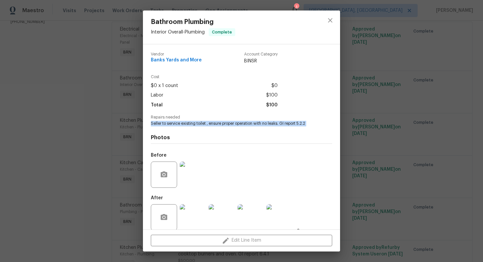
copy span "Seller to service existing toilet , ensure proper operation with no leaks. GI r…"
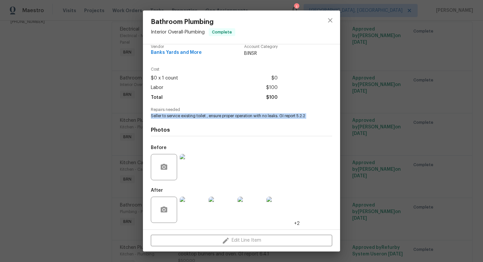
click at [192, 161] on img at bounding box center [193, 167] width 26 height 26
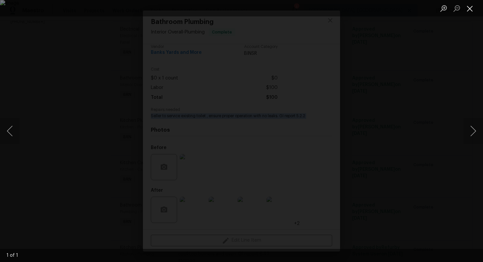
click at [473, 7] on button "Close lightbox" at bounding box center [469, 9] width 13 height 12
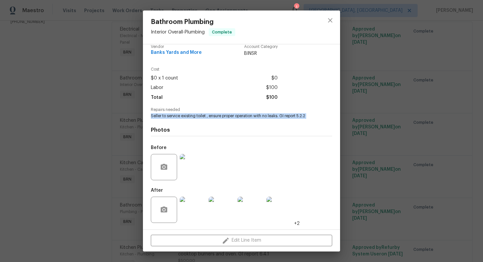
click at [196, 204] on img at bounding box center [193, 210] width 26 height 26
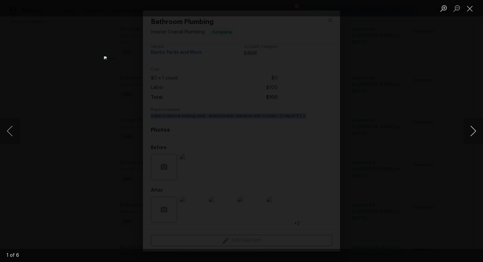
click at [477, 133] on button "Next image" at bounding box center [473, 131] width 20 height 26
click at [477, 130] on button "Next image" at bounding box center [473, 131] width 20 height 26
click at [476, 131] on button "Next image" at bounding box center [473, 131] width 20 height 26
click at [474, 135] on button "Next image" at bounding box center [473, 131] width 20 height 26
click at [476, 131] on button "Next image" at bounding box center [473, 131] width 20 height 26
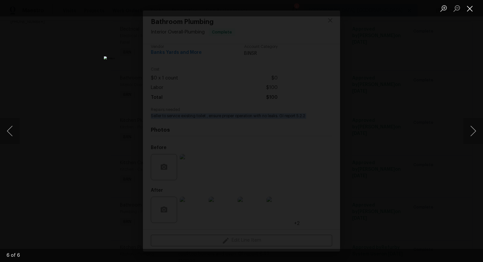
click at [468, 7] on button "Close lightbox" at bounding box center [469, 9] width 13 height 12
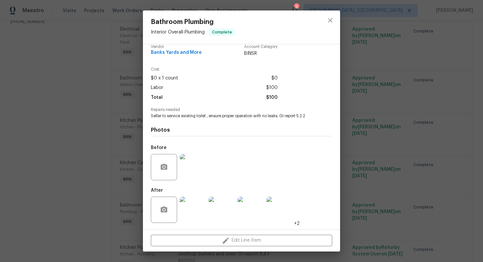
click at [352, 69] on div "Bathroom Plumbing Interior Overall - Plumbing Complete Vendor Banks Yards and M…" at bounding box center [241, 131] width 483 height 262
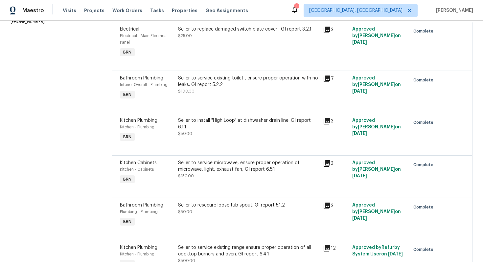
click at [232, 138] on div "Seller to install "High Loop" at dishwasher drain line. GI report 6.1.1 $50.00" at bounding box center [248, 130] width 145 height 30
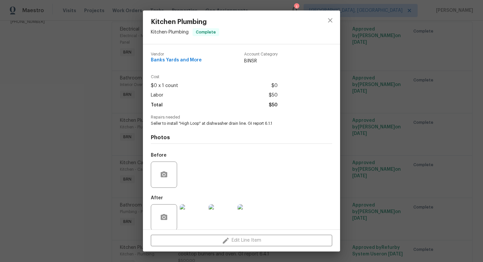
click at [207, 124] on span "Seller to install "High Loop" at dishwasher drain line. GI report 6.1.1" at bounding box center [232, 124] width 163 height 6
copy span "Seller to install "High Loop" at dishwasher drain line. GI report 6.1.1"
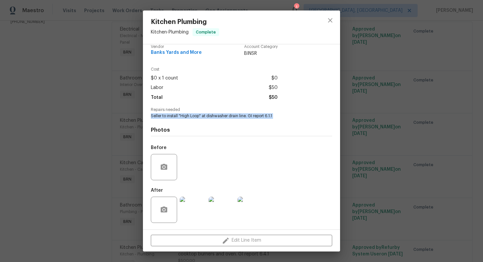
click at [251, 210] on img at bounding box center [251, 210] width 26 height 26
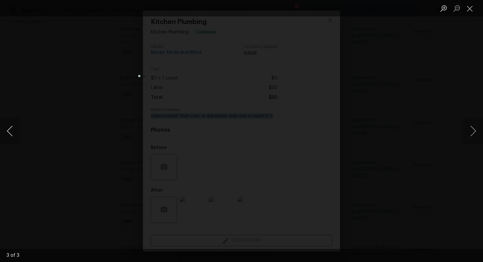
click at [7, 133] on button "Previous image" at bounding box center [10, 131] width 20 height 26
click at [9, 128] on button "Previous image" at bounding box center [10, 131] width 20 height 26
click at [469, 6] on button "Close lightbox" at bounding box center [469, 9] width 13 height 12
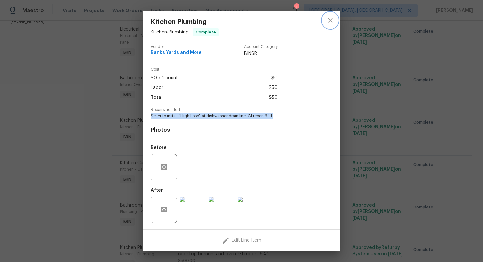
click at [332, 22] on icon "close" at bounding box center [330, 20] width 8 height 8
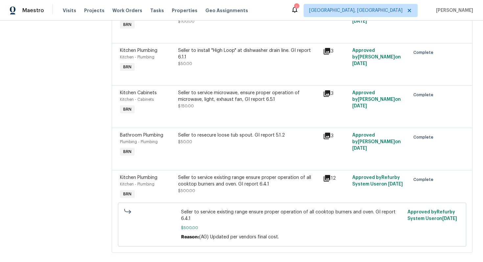
scroll to position [178, 0]
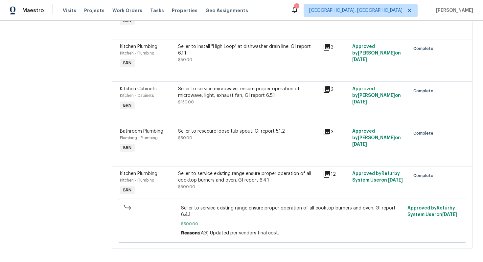
click at [249, 102] on div "Seller to service microwave, ensure proper operation of microwave, light, exhau…" at bounding box center [248, 96] width 141 height 20
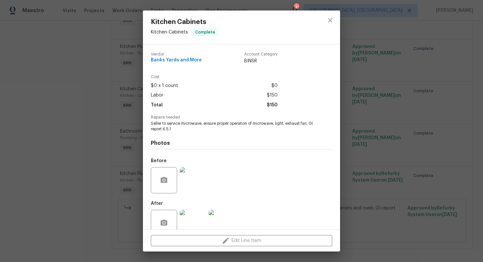
scroll to position [13, 0]
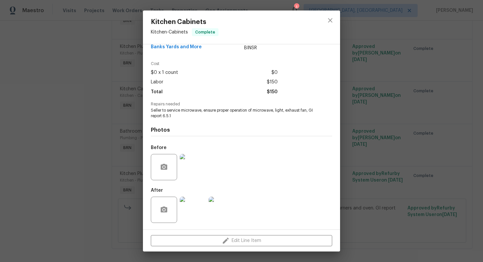
click at [195, 166] on img at bounding box center [193, 167] width 26 height 26
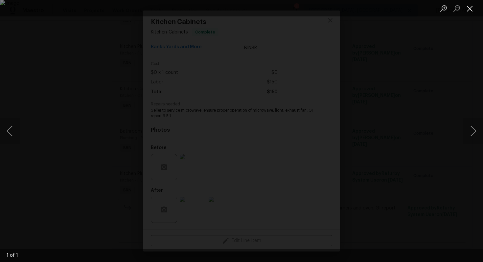
click at [468, 10] on button "Close lightbox" at bounding box center [469, 9] width 13 height 12
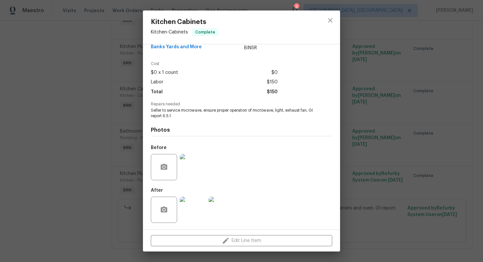
click at [199, 110] on span "Seller to service microwave, ensure proper operation of microwave, light, exhau…" at bounding box center [232, 113] width 163 height 11
copy span "Seller to service microwave, ensure proper operation of microwave, light, exhau…"
click at [197, 162] on img at bounding box center [193, 167] width 26 height 26
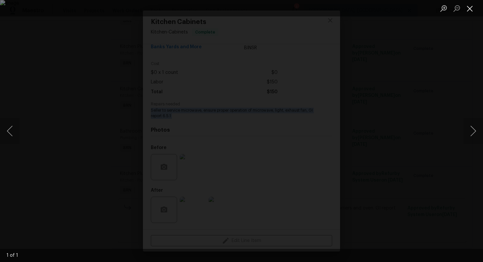
click at [471, 9] on button "Close lightbox" at bounding box center [469, 9] width 13 height 12
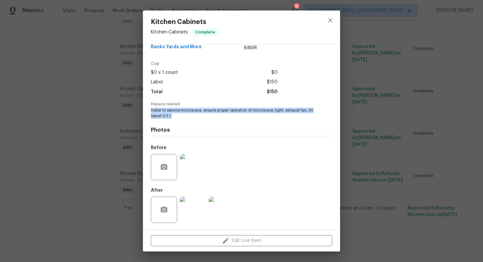
click at [224, 213] on img at bounding box center [222, 210] width 26 height 26
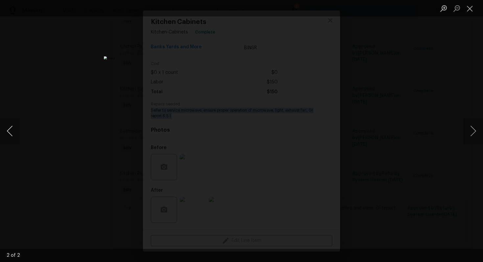
click at [8, 134] on button "Previous image" at bounding box center [10, 131] width 20 height 26
click at [469, 8] on button "Close lightbox" at bounding box center [469, 9] width 13 height 12
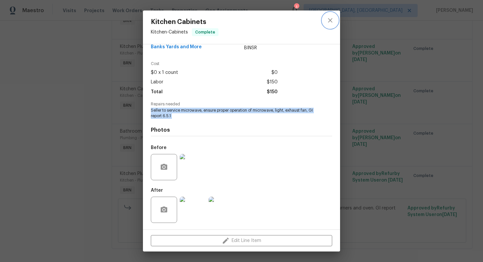
click at [335, 21] on button "close" at bounding box center [330, 20] width 16 height 16
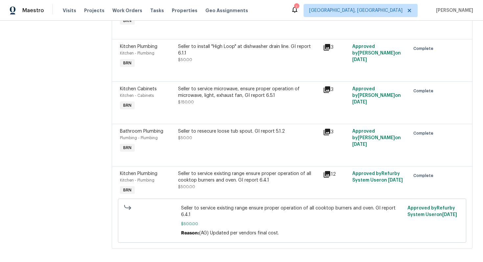
click at [244, 139] on div "Seller to resecure loose tub spout. GI report 5.1.2 $50.00" at bounding box center [248, 134] width 141 height 13
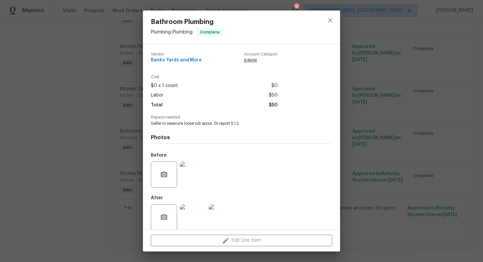
click at [218, 123] on span "Seller to resecure loose tub spout. GI report 5.1.2" at bounding box center [232, 124] width 163 height 6
copy span "Seller to resecure loose tub spout. GI report 5.1.2"
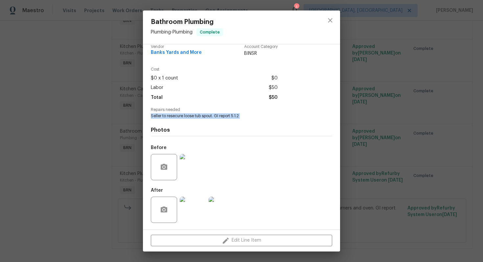
click at [196, 163] on img at bounding box center [193, 167] width 26 height 26
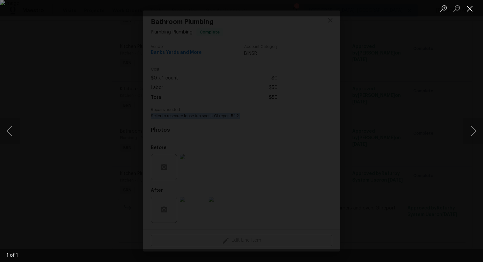
click at [471, 6] on button "Close lightbox" at bounding box center [469, 9] width 13 height 12
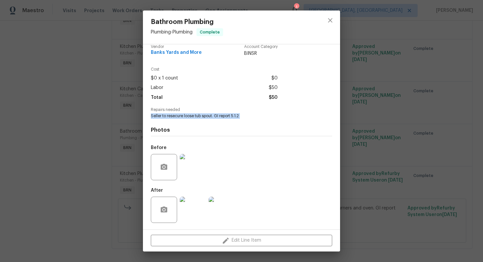
click at [220, 211] on img at bounding box center [222, 210] width 26 height 26
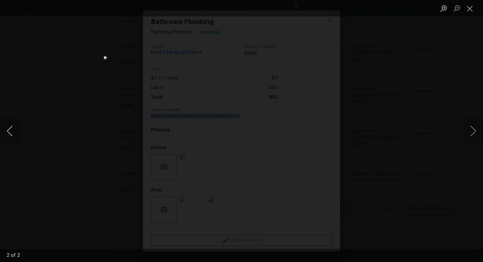
click at [10, 129] on button "Previous image" at bounding box center [10, 131] width 20 height 26
click at [470, 7] on button "Close lightbox" at bounding box center [469, 9] width 13 height 12
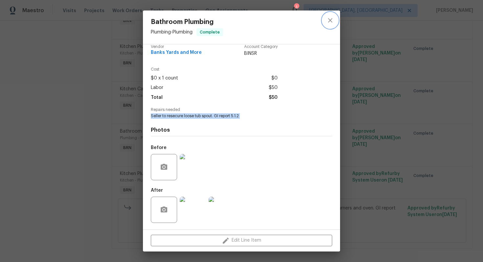
click at [331, 22] on icon "close" at bounding box center [330, 20] width 8 height 8
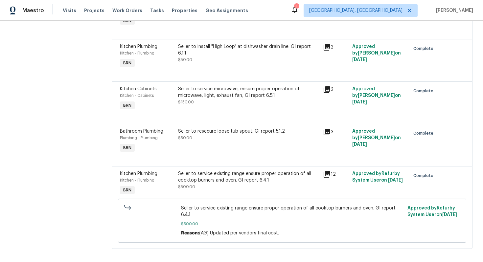
click at [218, 174] on div "Seller to service existing range ensure proper operation of all cooktop burners…" at bounding box center [248, 177] width 141 height 13
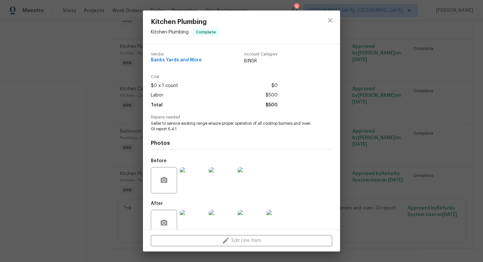
click at [201, 122] on span "Seller to service existing range ensure proper operation of all cooktop burners…" at bounding box center [232, 126] width 163 height 11
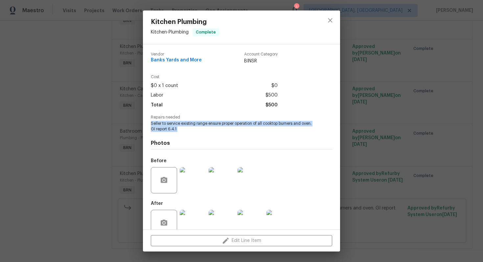
copy span "Seller to service existing range ensure proper operation of all cooktop burners…"
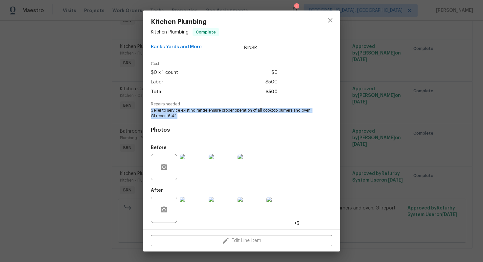
click at [253, 162] on img at bounding box center [251, 167] width 26 height 26
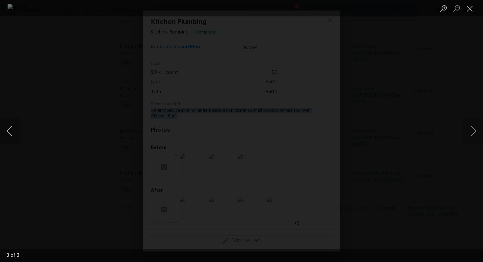
click at [12, 128] on button "Previous image" at bounding box center [10, 131] width 20 height 26
click at [10, 129] on button "Previous image" at bounding box center [10, 131] width 20 height 26
click at [470, 6] on button "Close lightbox" at bounding box center [469, 9] width 13 height 12
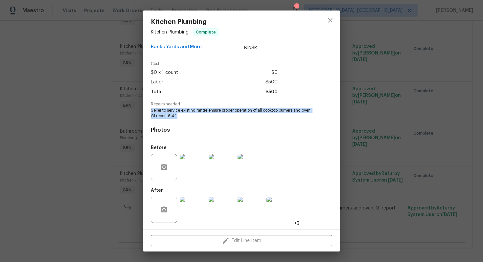
click at [200, 206] on img at bounding box center [193, 210] width 26 height 26
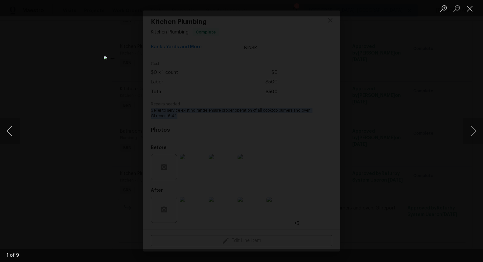
click at [15, 126] on button "Previous image" at bounding box center [10, 131] width 20 height 26
click at [13, 128] on button "Previous image" at bounding box center [10, 131] width 20 height 26
click at [10, 130] on button "Previous image" at bounding box center [10, 131] width 20 height 26
click at [8, 128] on button "Previous image" at bounding box center [10, 131] width 20 height 26
click at [15, 125] on button "Previous image" at bounding box center [10, 131] width 20 height 26
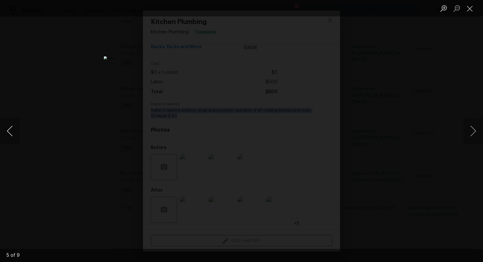
click at [12, 127] on button "Previous image" at bounding box center [10, 131] width 20 height 26
click at [10, 130] on button "Previous image" at bounding box center [10, 131] width 20 height 26
click at [8, 131] on button "Previous image" at bounding box center [10, 131] width 20 height 26
click at [9, 135] on button "Previous image" at bounding box center [10, 131] width 20 height 26
click at [471, 8] on button "Close lightbox" at bounding box center [469, 9] width 13 height 12
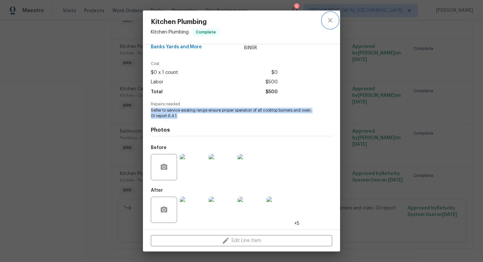
click at [333, 26] on button "close" at bounding box center [330, 20] width 16 height 16
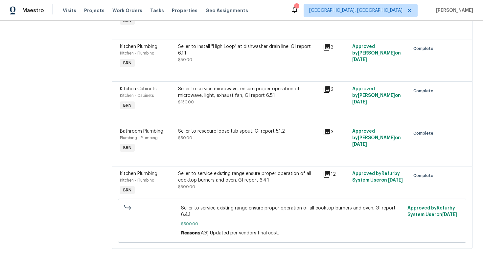
scroll to position [0, 0]
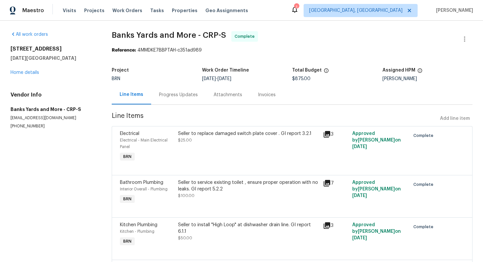
click at [264, 93] on div "Invoices" at bounding box center [267, 95] width 18 height 7
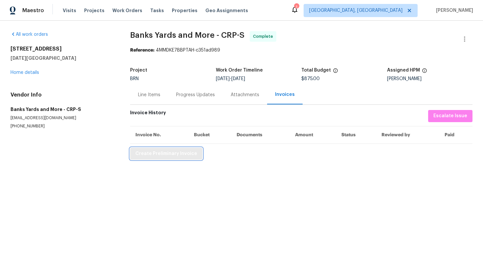
click at [191, 154] on span "Create Preliminary Invoice" at bounding box center [166, 154] width 62 height 8
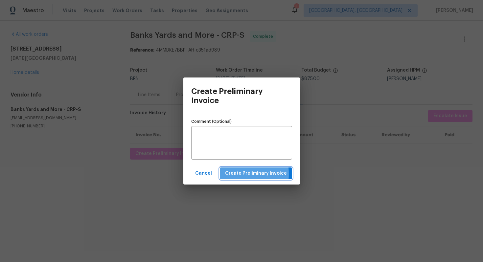
click at [229, 174] on span "Create Preliminary Invoice" at bounding box center [256, 174] width 62 height 8
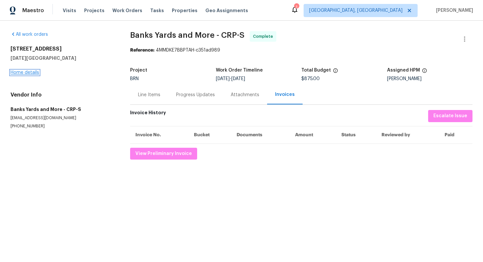
click at [30, 72] on link "Home details" at bounding box center [25, 72] width 29 height 5
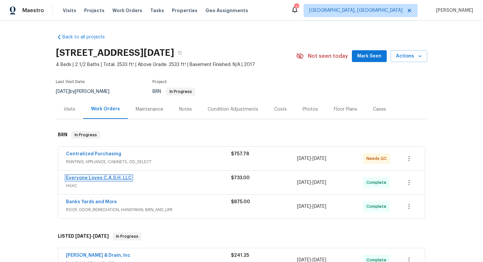
click at [93, 178] on link "Everyone Loves C.A.S.H. LLC" at bounding box center [99, 178] width 66 height 5
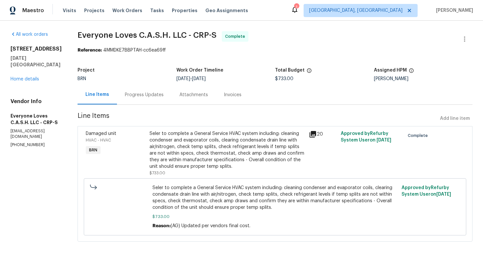
click at [216, 139] on div "Seler to complete a General Service HVAC system including: cleaning condenser a…" at bounding box center [227, 149] width 155 height 39
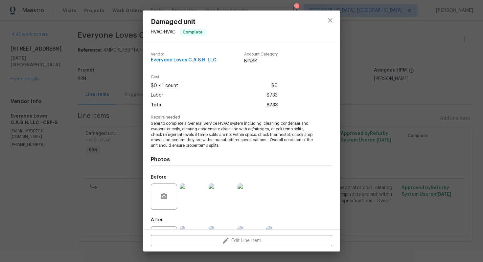
click at [194, 61] on span "Everyone Loves C.A.S.H. LLC" at bounding box center [184, 60] width 66 height 5
copy span "Everyone Loves C.A.S.H. LLC"
click at [174, 135] on span "Seler to complete a General Service HVAC system including: cleaning condenser a…" at bounding box center [232, 135] width 163 height 28
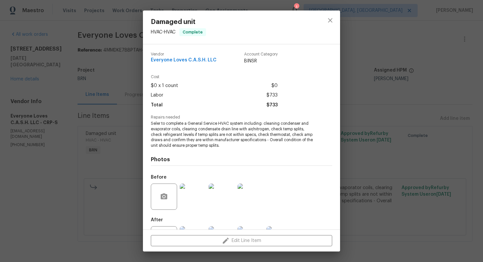
click at [174, 135] on span "Seler to complete a General Service HVAC system including: cleaning condenser a…" at bounding box center [232, 135] width 163 height 28
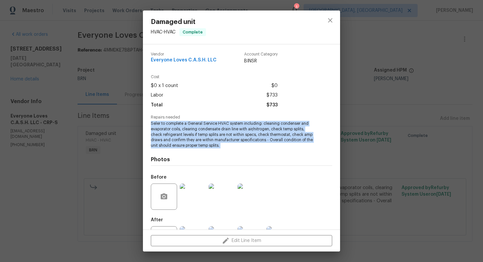
copy span "Seler to complete a General Service HVAC system including: cleaning condenser a…"
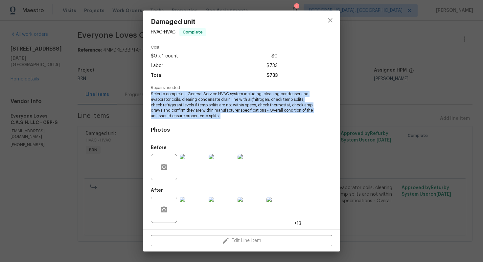
click at [249, 160] on img at bounding box center [251, 167] width 26 height 26
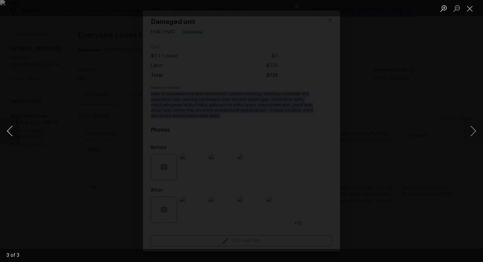
click at [15, 122] on button "Previous image" at bounding box center [10, 131] width 20 height 26
click at [11, 130] on button "Previous image" at bounding box center [10, 131] width 20 height 26
click at [468, 9] on button "Close lightbox" at bounding box center [469, 9] width 13 height 12
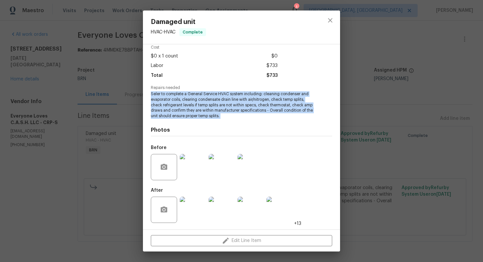
click at [189, 215] on img at bounding box center [193, 210] width 26 height 26
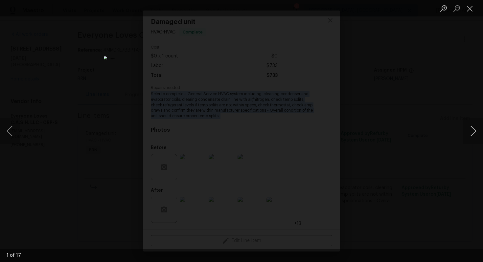
click at [474, 138] on button "Next image" at bounding box center [473, 131] width 20 height 26
click at [474, 131] on button "Next image" at bounding box center [473, 131] width 20 height 26
click at [472, 133] on button "Next image" at bounding box center [473, 131] width 20 height 26
click at [472, 128] on button "Next image" at bounding box center [473, 131] width 20 height 26
click at [474, 129] on button "Next image" at bounding box center [473, 131] width 20 height 26
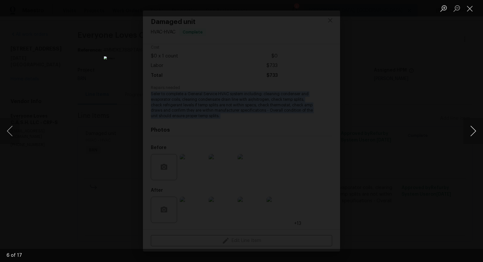
click at [471, 126] on button "Next image" at bounding box center [473, 131] width 20 height 26
click at [474, 132] on button "Next image" at bounding box center [473, 131] width 20 height 26
click at [470, 127] on button "Next image" at bounding box center [473, 131] width 20 height 26
click at [468, 130] on button "Next image" at bounding box center [473, 131] width 20 height 26
click at [471, 133] on button "Next image" at bounding box center [473, 131] width 20 height 26
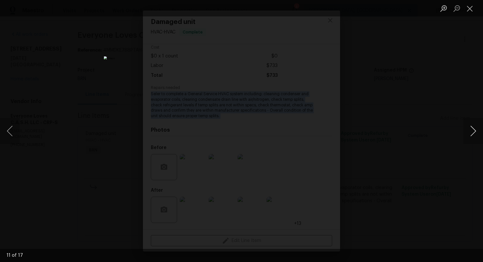
click at [471, 131] on button "Next image" at bounding box center [473, 131] width 20 height 26
click at [473, 131] on button "Next image" at bounding box center [473, 131] width 20 height 26
click at [472, 130] on button "Next image" at bounding box center [473, 131] width 20 height 26
click at [471, 136] on button "Next image" at bounding box center [473, 131] width 20 height 26
click at [476, 131] on button "Next image" at bounding box center [473, 131] width 20 height 26
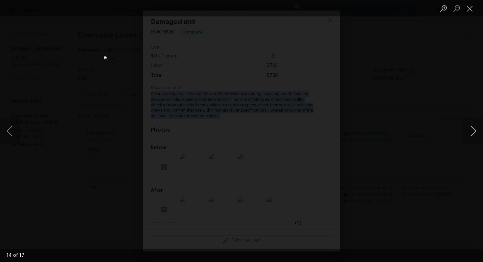
click at [471, 133] on button "Next image" at bounding box center [473, 131] width 20 height 26
click at [474, 130] on button "Next image" at bounding box center [473, 131] width 20 height 26
click at [471, 132] on button "Next image" at bounding box center [473, 131] width 20 height 26
click at [470, 10] on button "Close lightbox" at bounding box center [469, 9] width 13 height 12
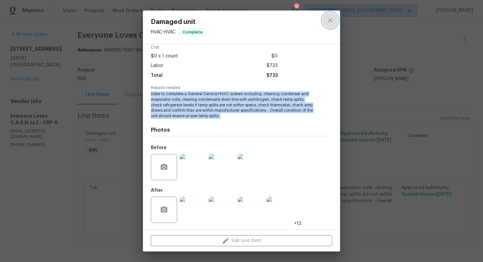
click at [336, 22] on button "close" at bounding box center [330, 20] width 16 height 16
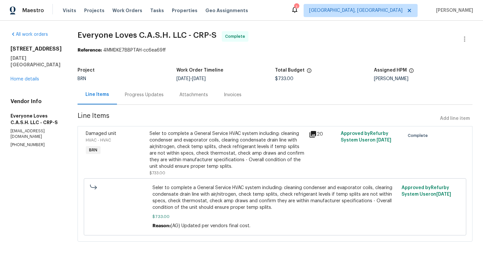
click at [236, 95] on div "Invoices" at bounding box center [233, 95] width 18 height 7
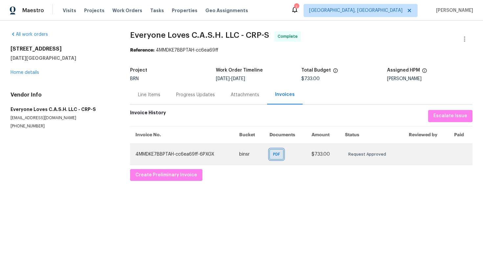
click at [280, 153] on span "PDF" at bounding box center [278, 154] width 10 height 7
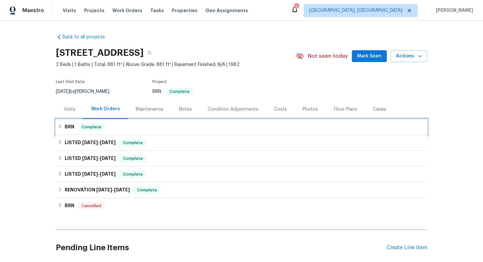
click at [163, 123] on div "BRN Complete" at bounding box center [241, 127] width 367 height 8
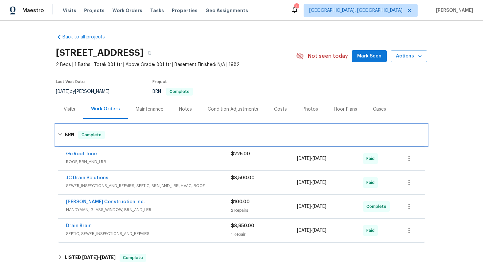
click at [209, 132] on div "BRN Complete" at bounding box center [241, 135] width 367 height 8
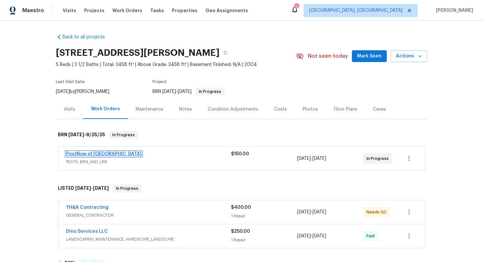
click at [98, 155] on link "PestNow of [GEOGRAPHIC_DATA]" at bounding box center [104, 154] width 76 height 5
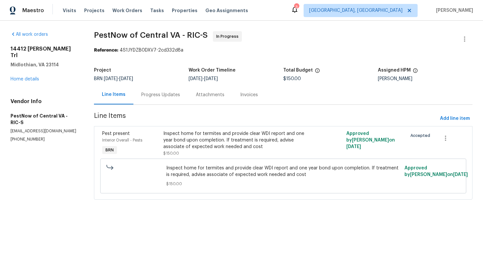
click at [173, 98] on div "Progress Updates" at bounding box center [160, 95] width 39 height 7
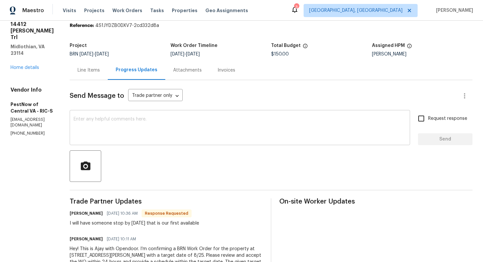
scroll to position [25, 0]
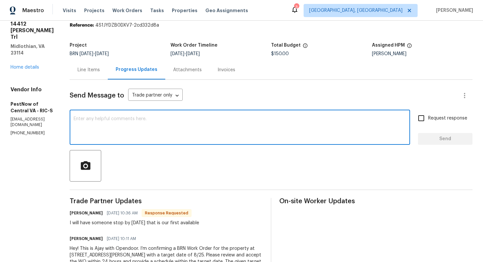
click at [136, 119] on textarea at bounding box center [240, 128] width 333 height 23
type textarea "The property is closing [DATE] and hence please have the work completed [DATE]."
click at [423, 119] on input "Request response" at bounding box center [421, 118] width 14 height 14
checkbox input "true"
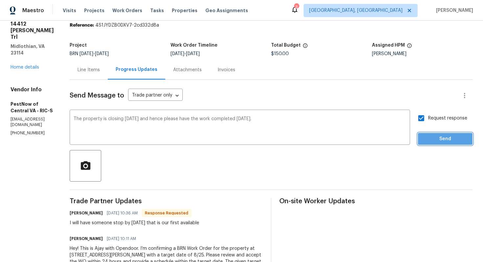
click at [437, 144] on button "Send" at bounding box center [445, 139] width 55 height 12
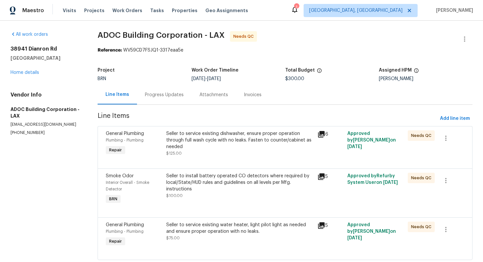
click at [168, 95] on div "Progress Updates" at bounding box center [164, 95] width 39 height 7
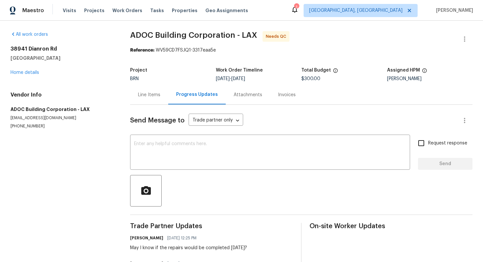
click at [148, 100] on div "Line Items" at bounding box center [149, 94] width 38 height 19
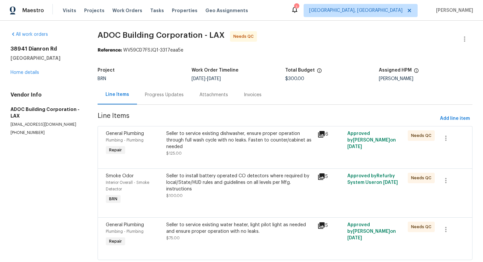
scroll to position [17, 0]
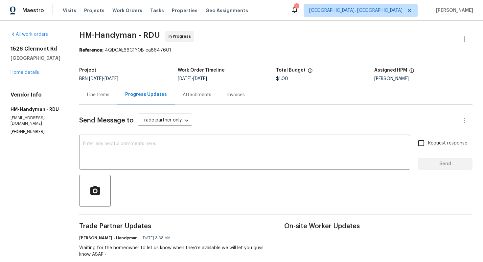
scroll to position [83, 0]
